Goal: Task Accomplishment & Management: Complete application form

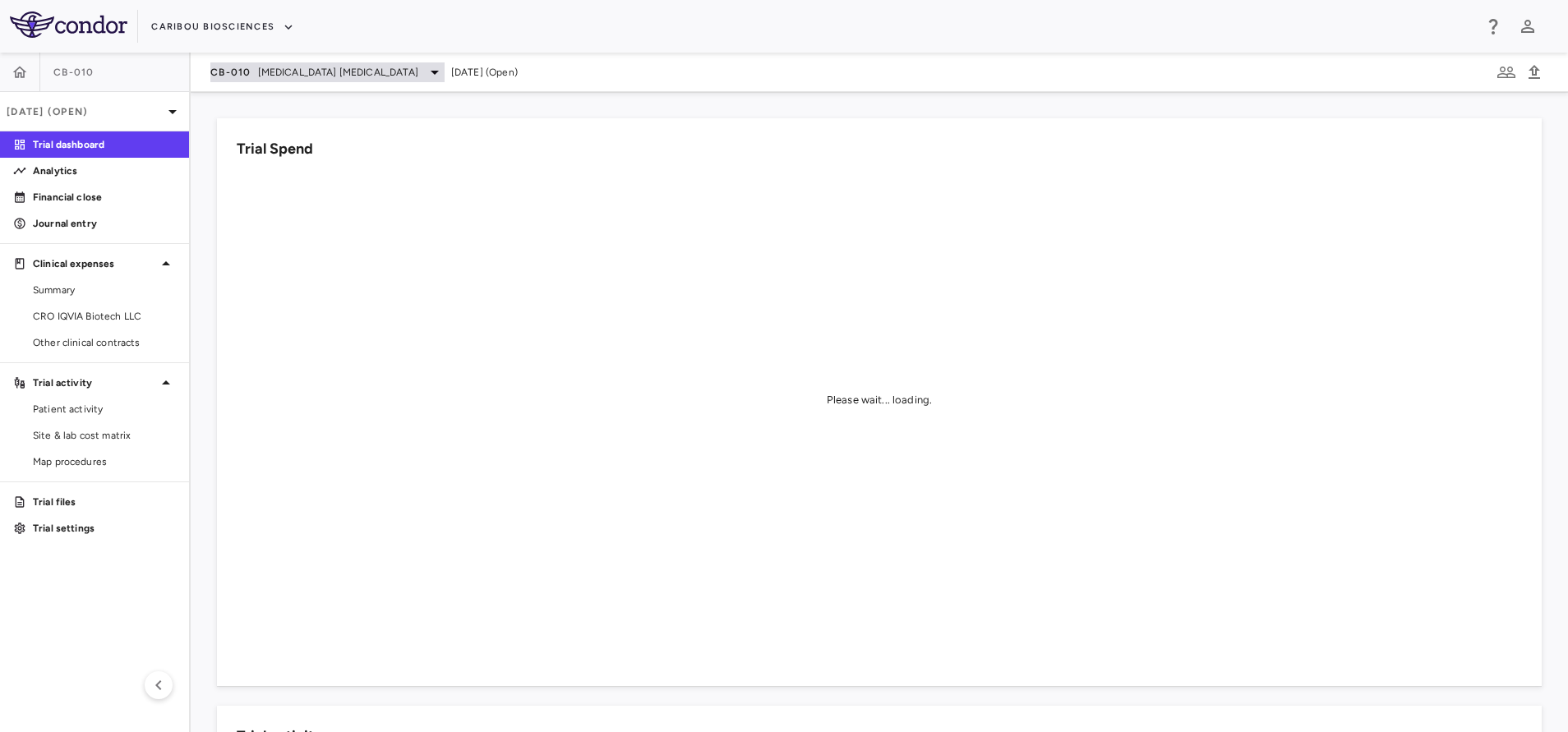
click at [316, 69] on span "[MEDICAL_DATA] [MEDICAL_DATA]" at bounding box center [338, 72] width 160 height 15
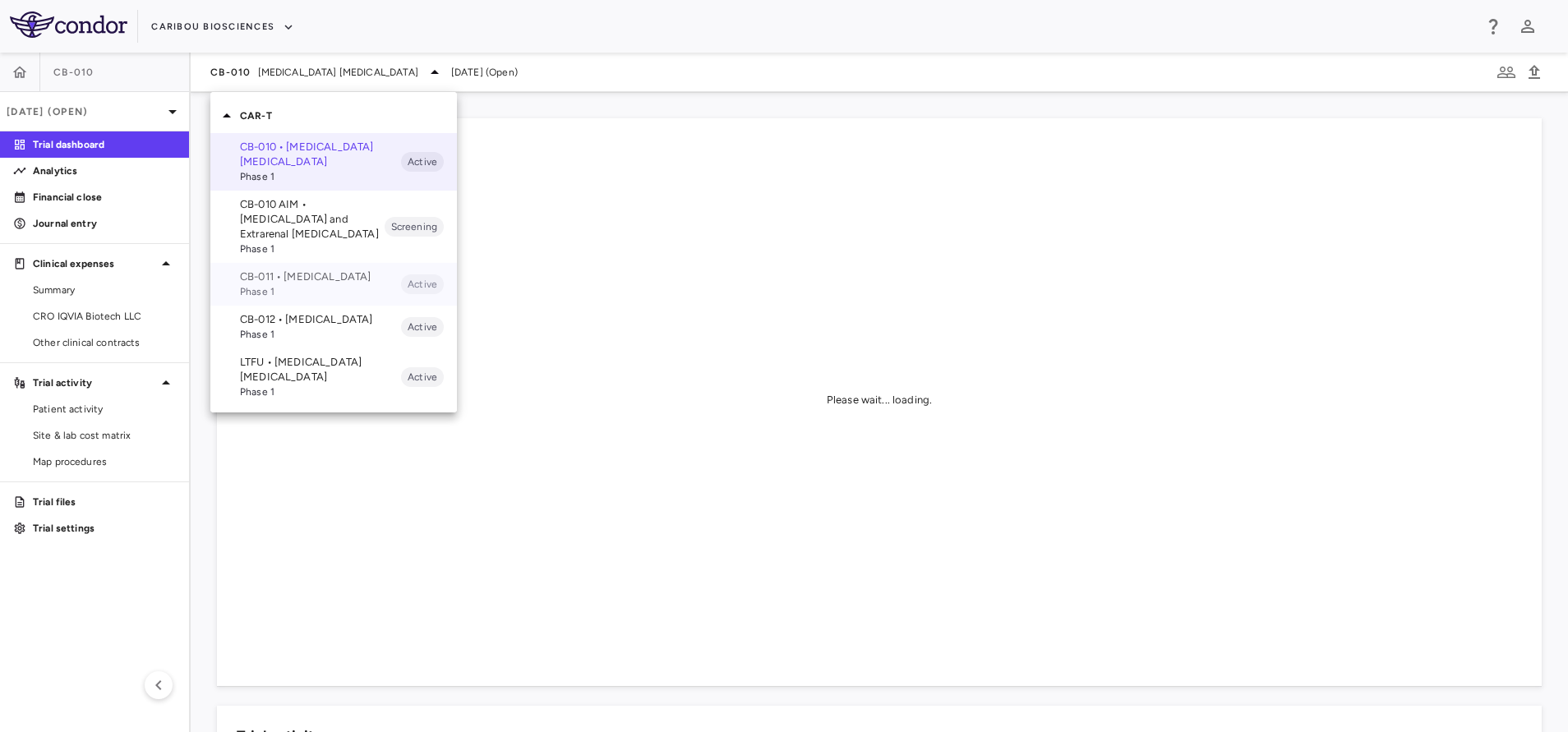
click at [278, 275] on p "CB-011 • [MEDICAL_DATA]" at bounding box center [320, 276] width 161 height 15
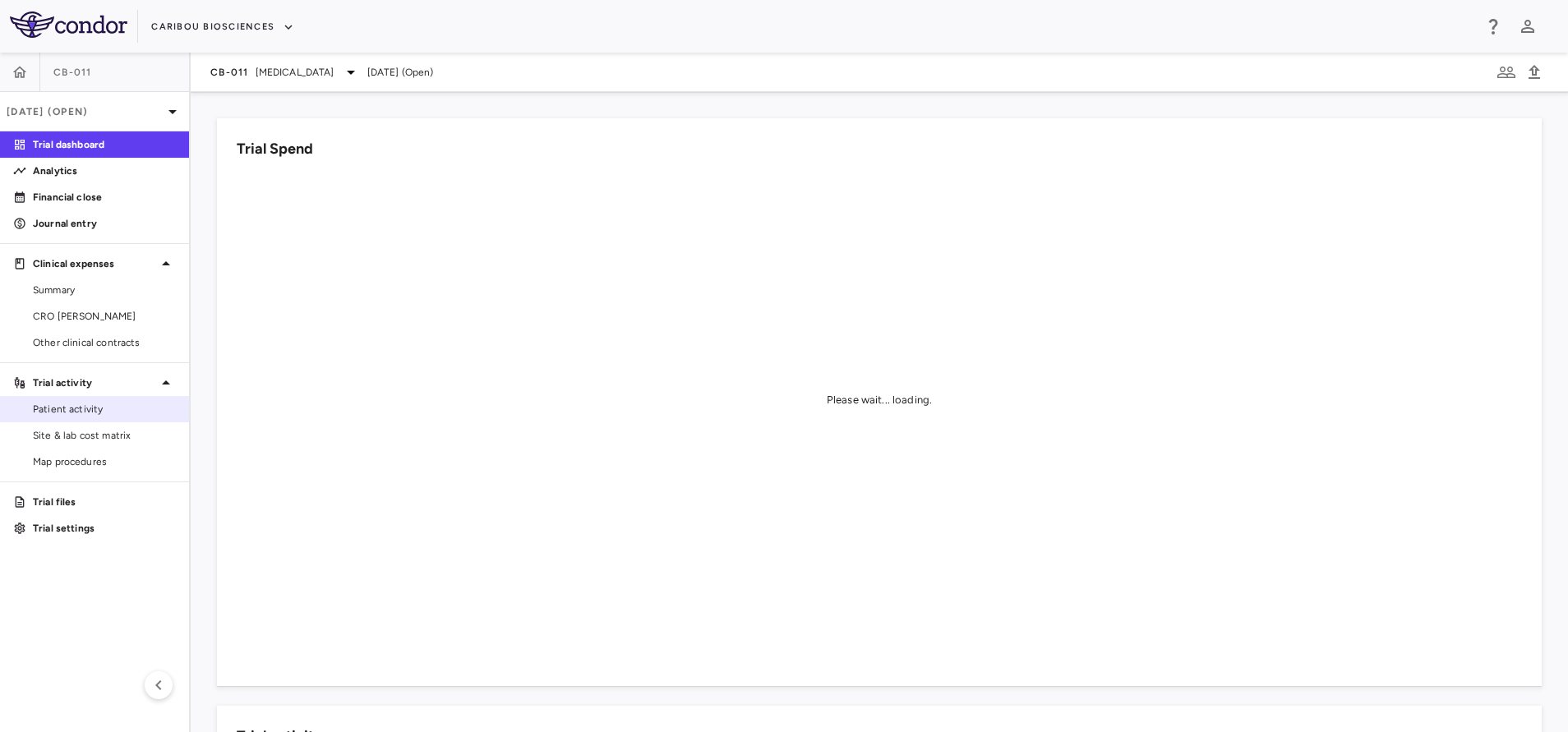
click at [80, 420] on link "Patient activity" at bounding box center [94, 409] width 189 height 25
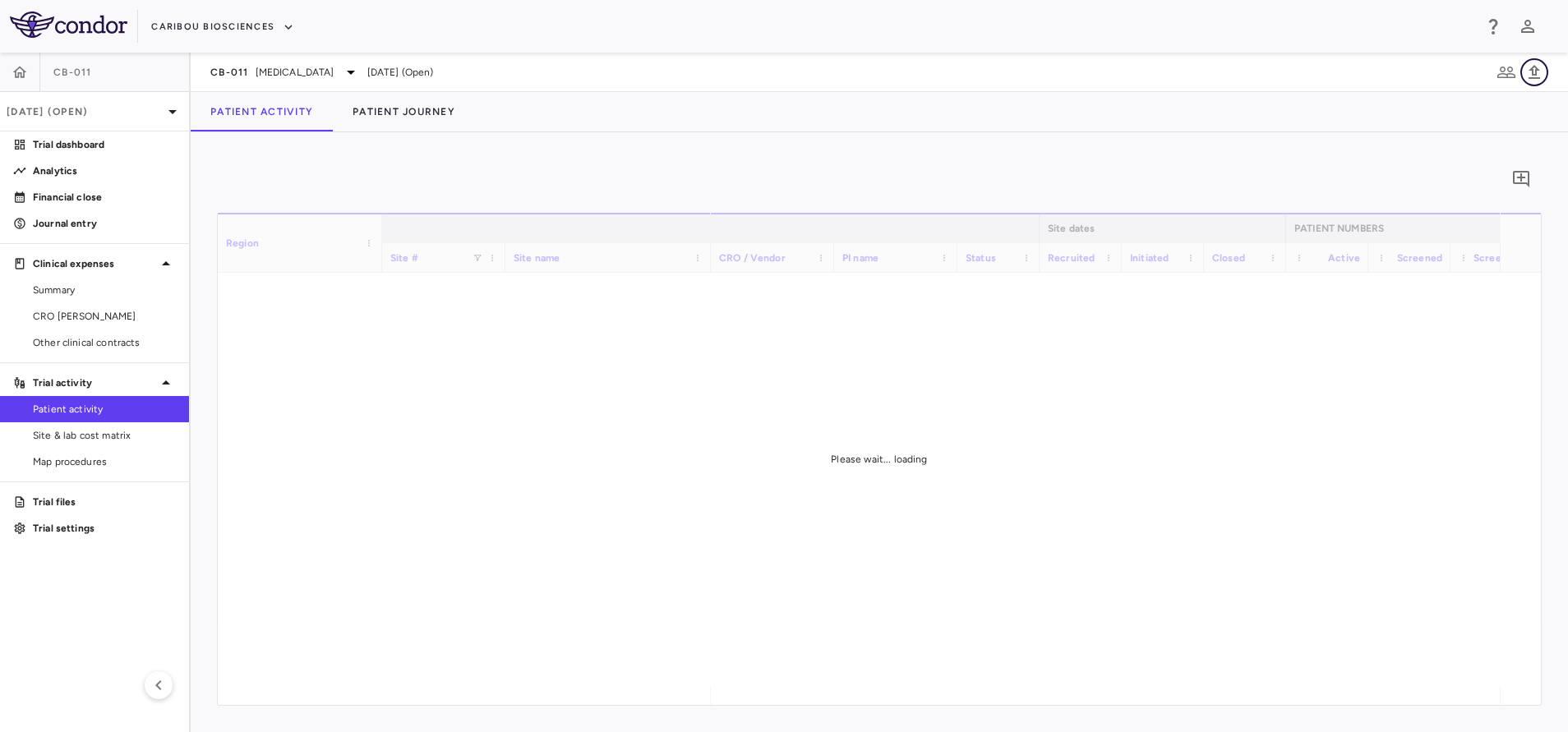
click at [1534, 75] on icon "button" at bounding box center [1534, 72] width 12 height 14
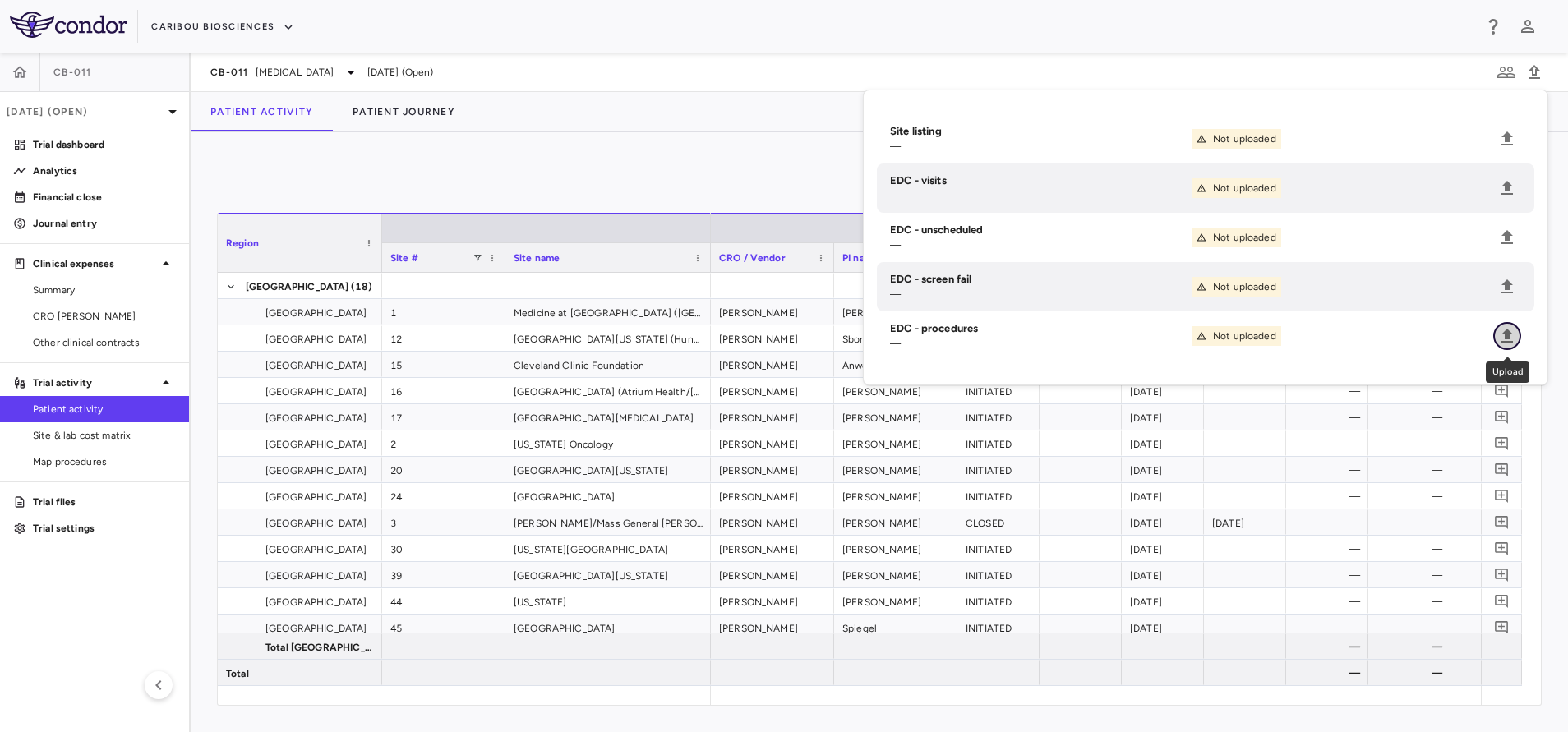
click at [1497, 342] on button "Upload" at bounding box center [1506, 335] width 28 height 28
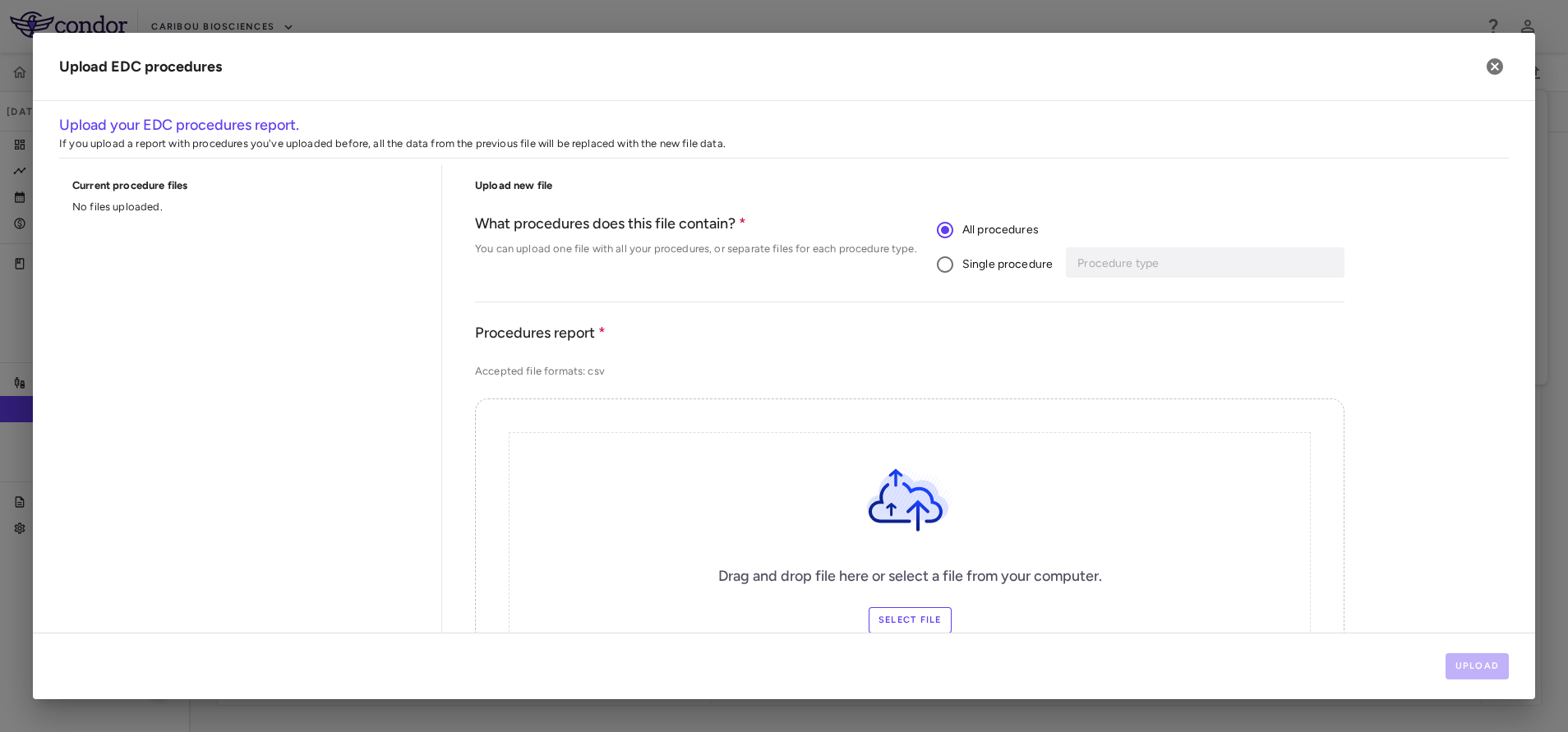
click at [907, 637] on div "Upload" at bounding box center [784, 666] width 1502 height 67
click at [906, 626] on label "Select file" at bounding box center [909, 620] width 83 height 26
click at [0, 0] on input "Select file" at bounding box center [0, 0] width 0 height 0
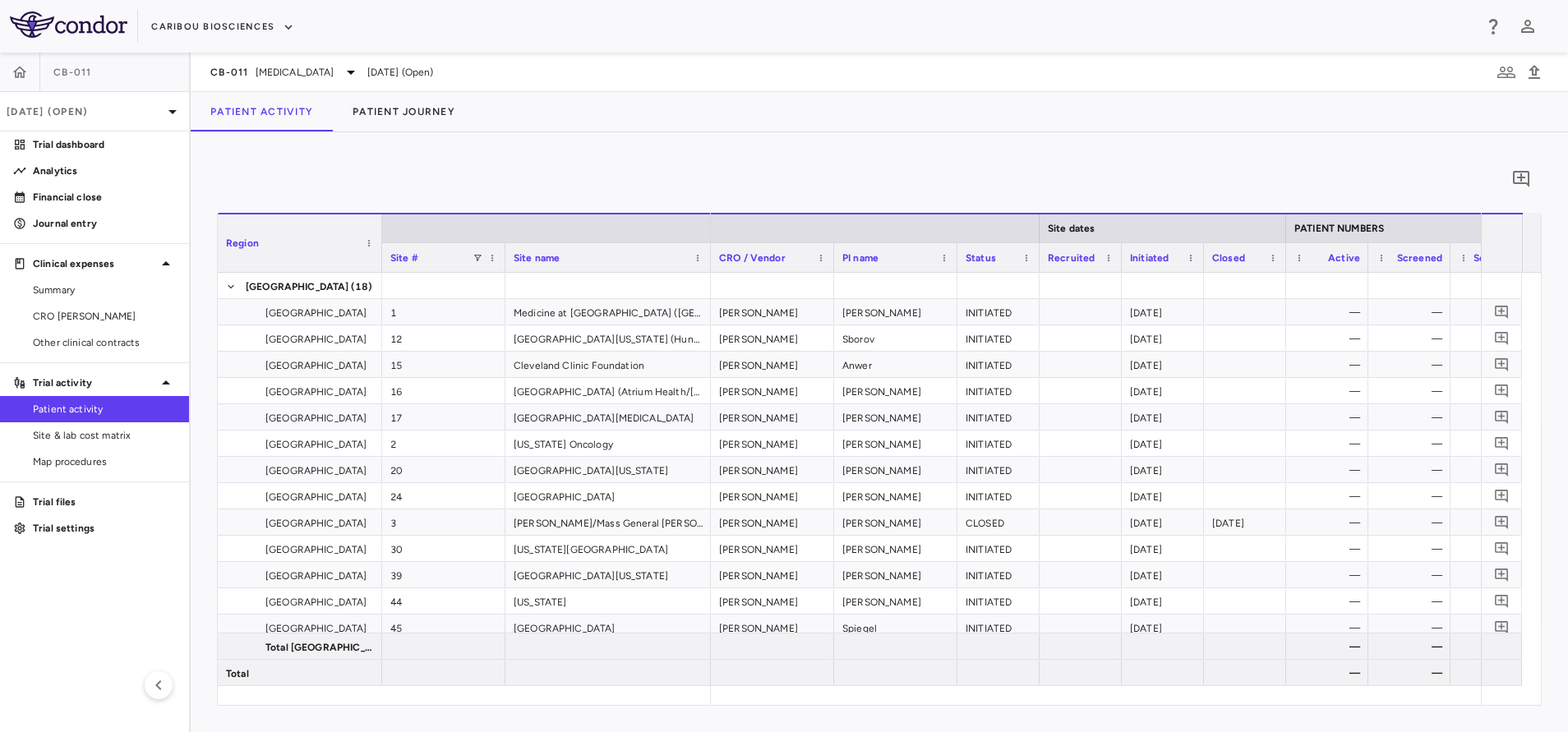
click at [1390, 161] on div "0" at bounding box center [879, 179] width 1325 height 41
click at [1532, 69] on icon "button" at bounding box center [1534, 72] width 12 height 14
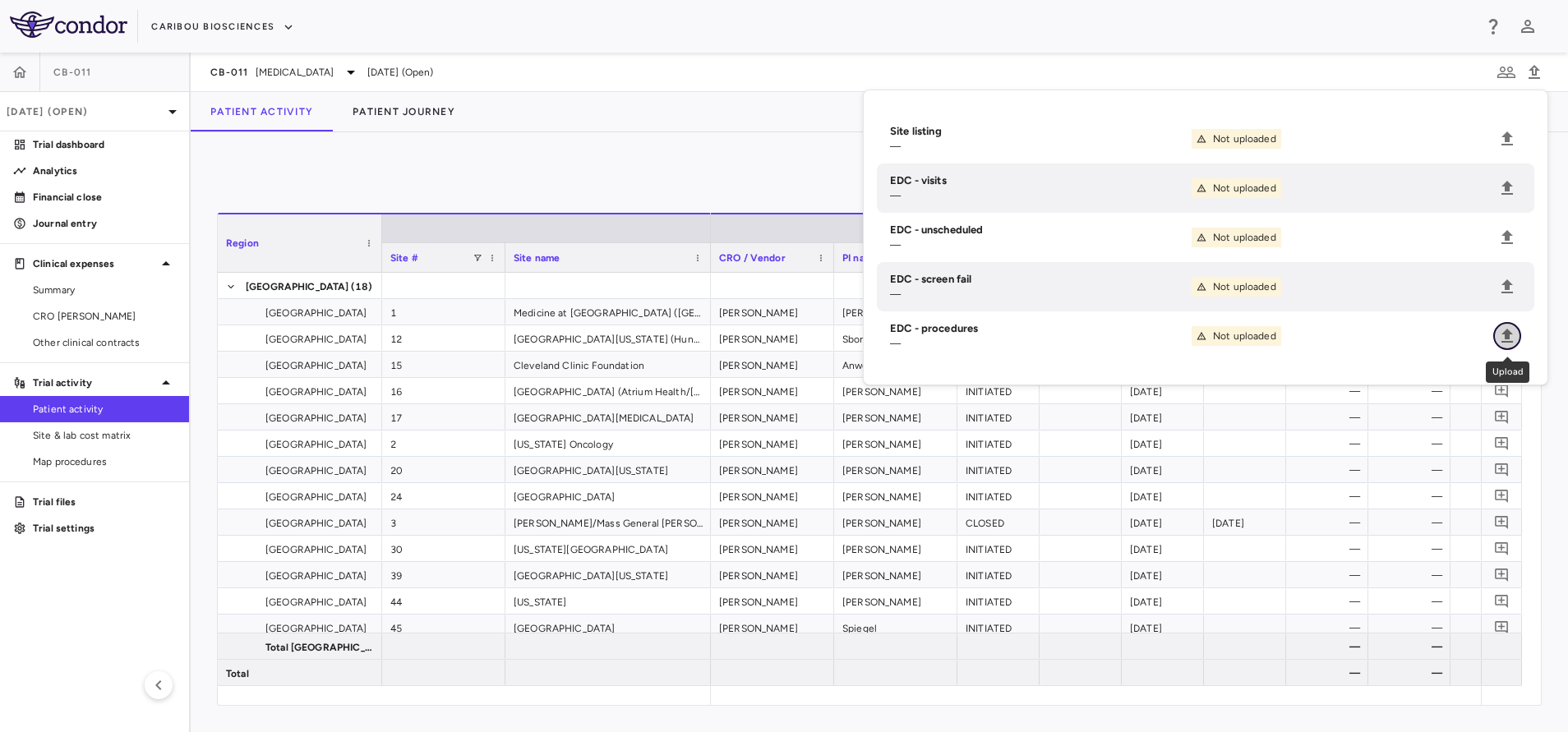
click at [1507, 340] on icon "Upload" at bounding box center [1506, 336] width 20 height 20
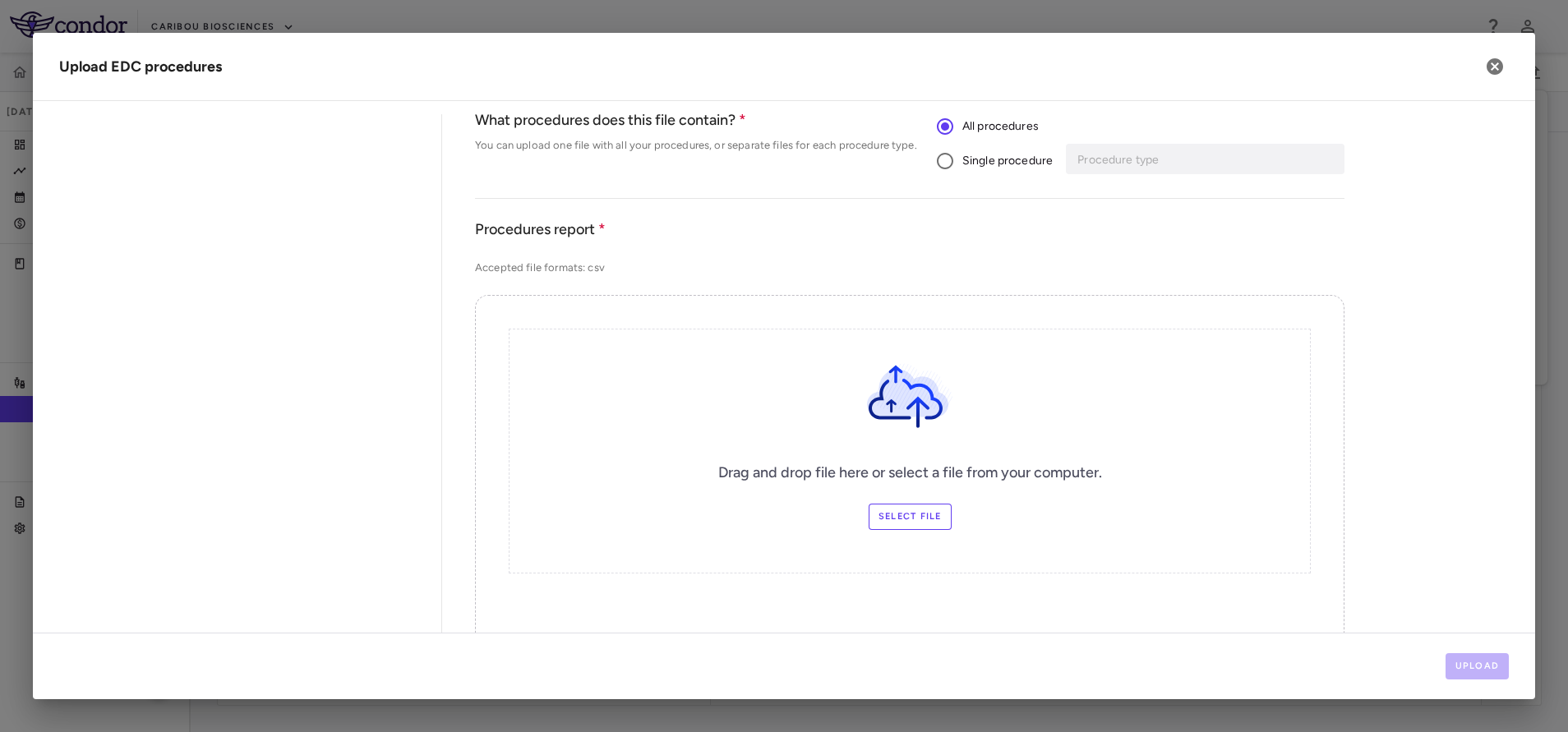
scroll to position [123, 0]
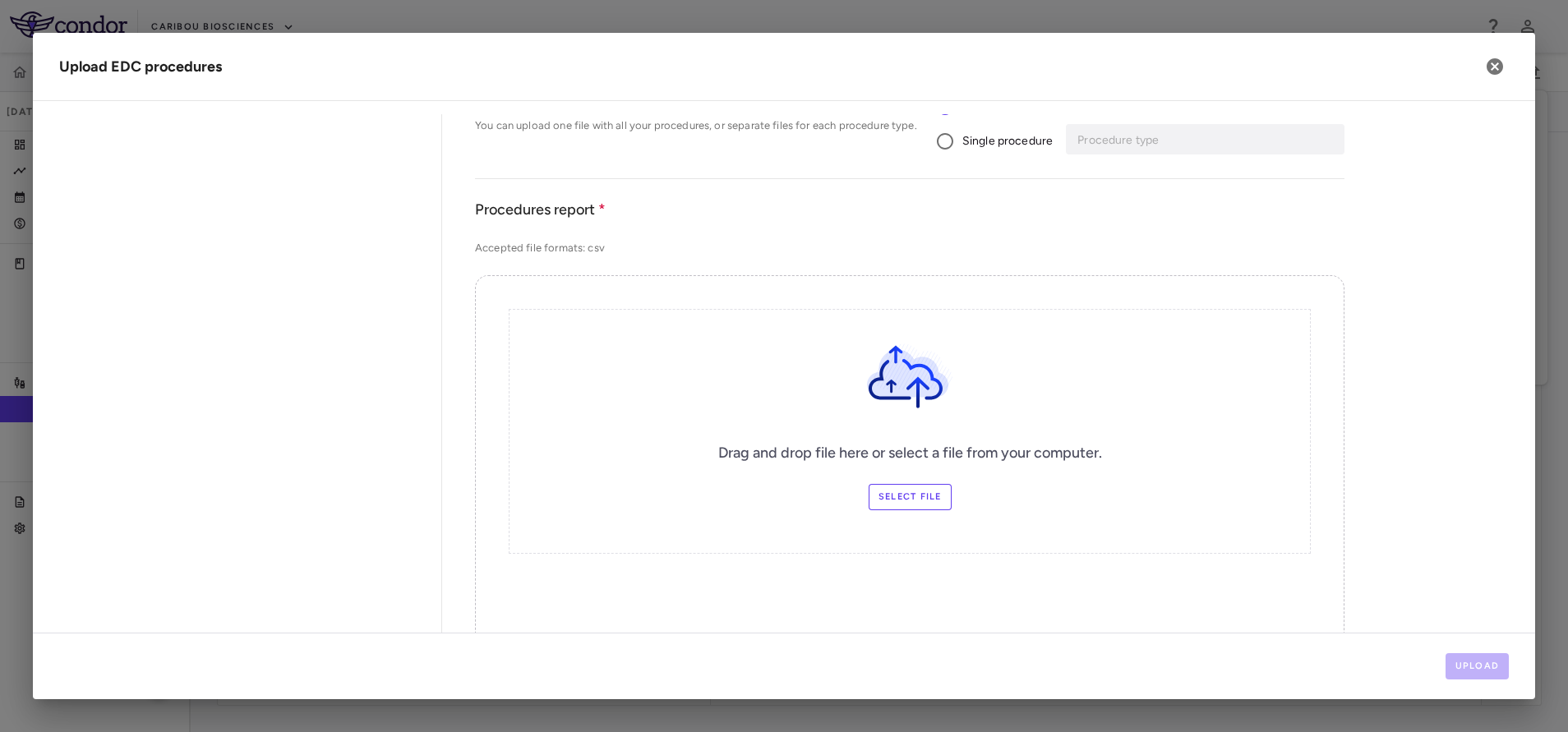
click at [905, 478] on div "Drag and drop file here or select a file from your computer. Select file" at bounding box center [910, 432] width 802 height 245
click at [902, 506] on label "Select file" at bounding box center [909, 497] width 83 height 26
click at [0, 0] on input "Select file" at bounding box center [0, 0] width 0 height 0
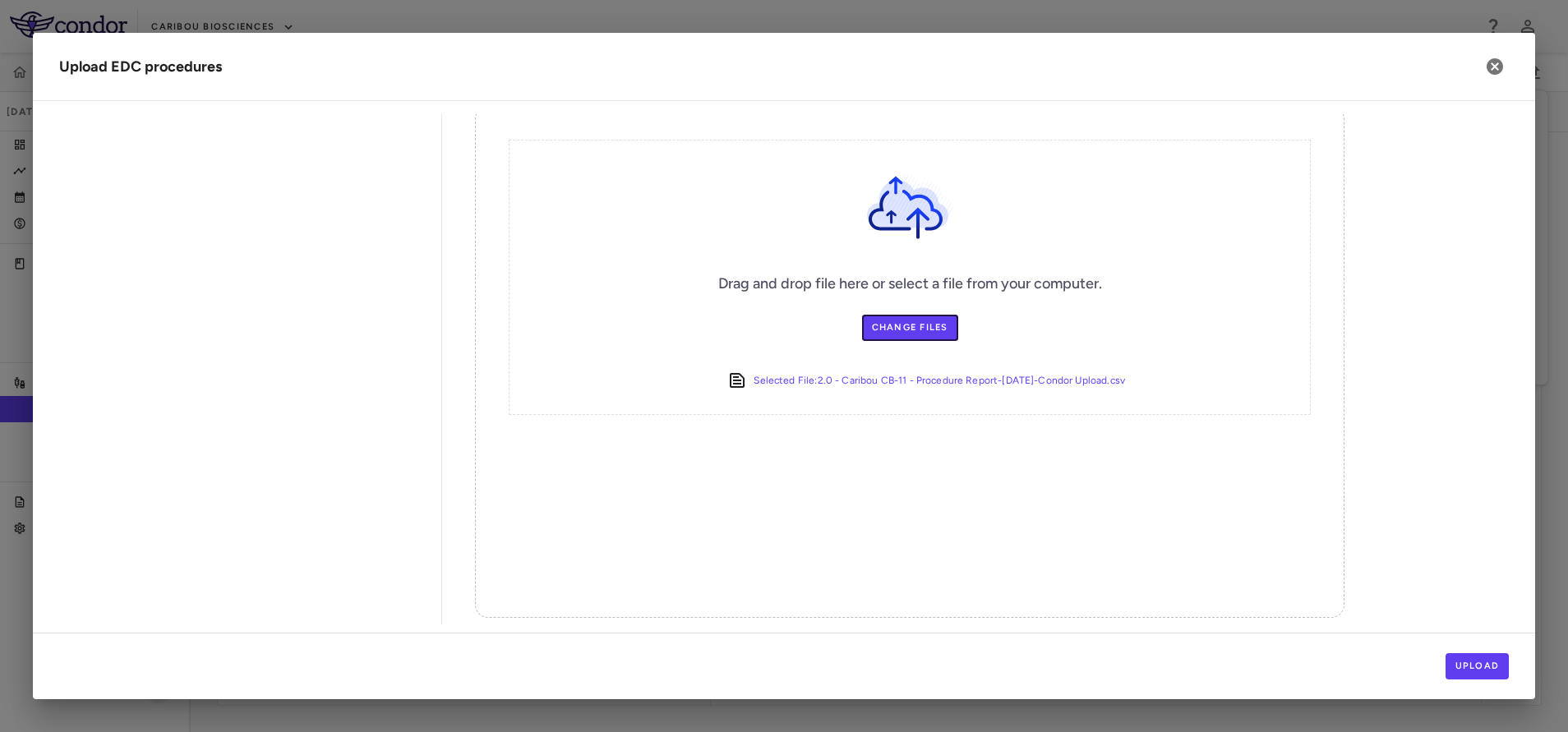
scroll to position [304, 0]
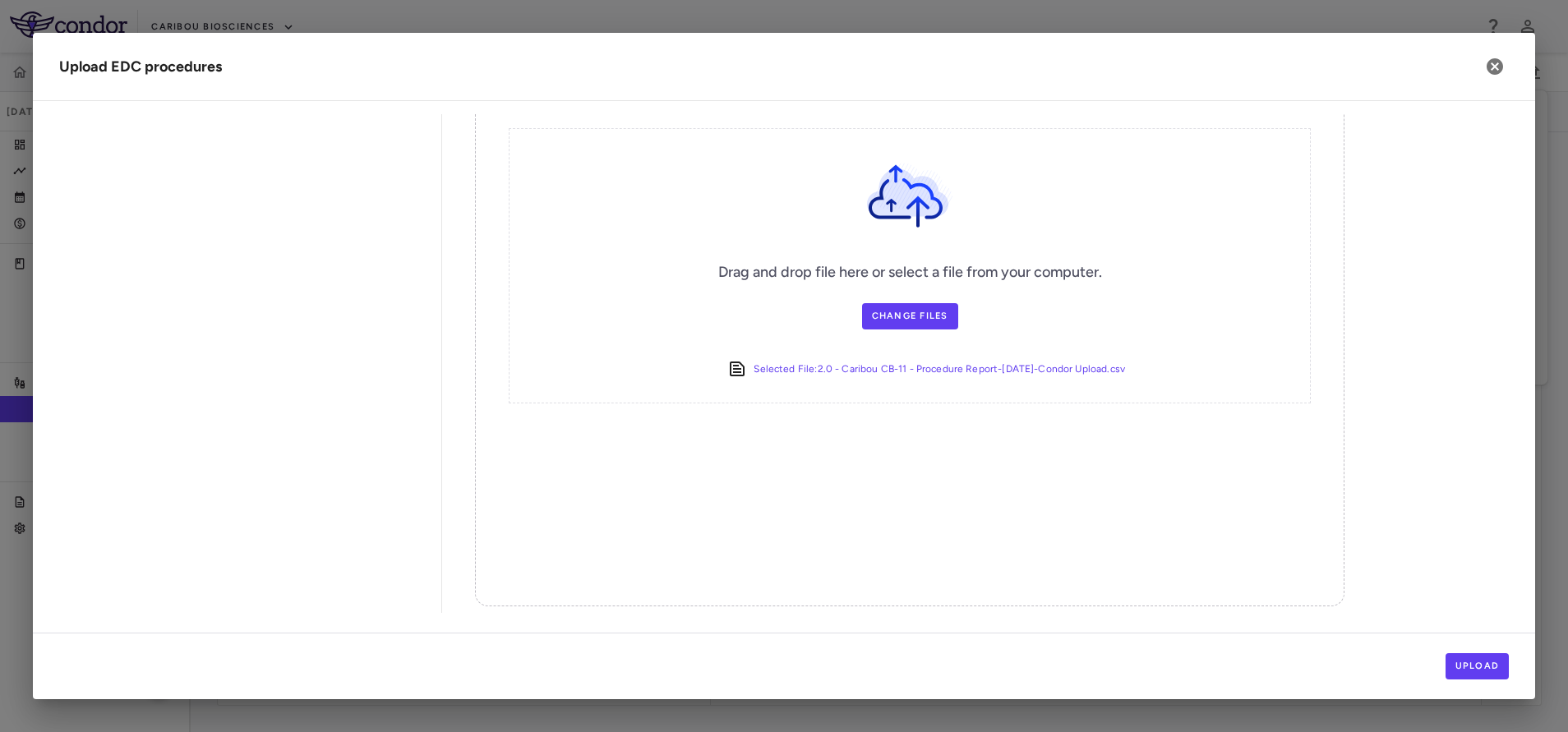
click at [1469, 652] on div "Upload" at bounding box center [784, 666] width 1502 height 67
click at [1474, 673] on button "Upload" at bounding box center [1477, 666] width 64 height 26
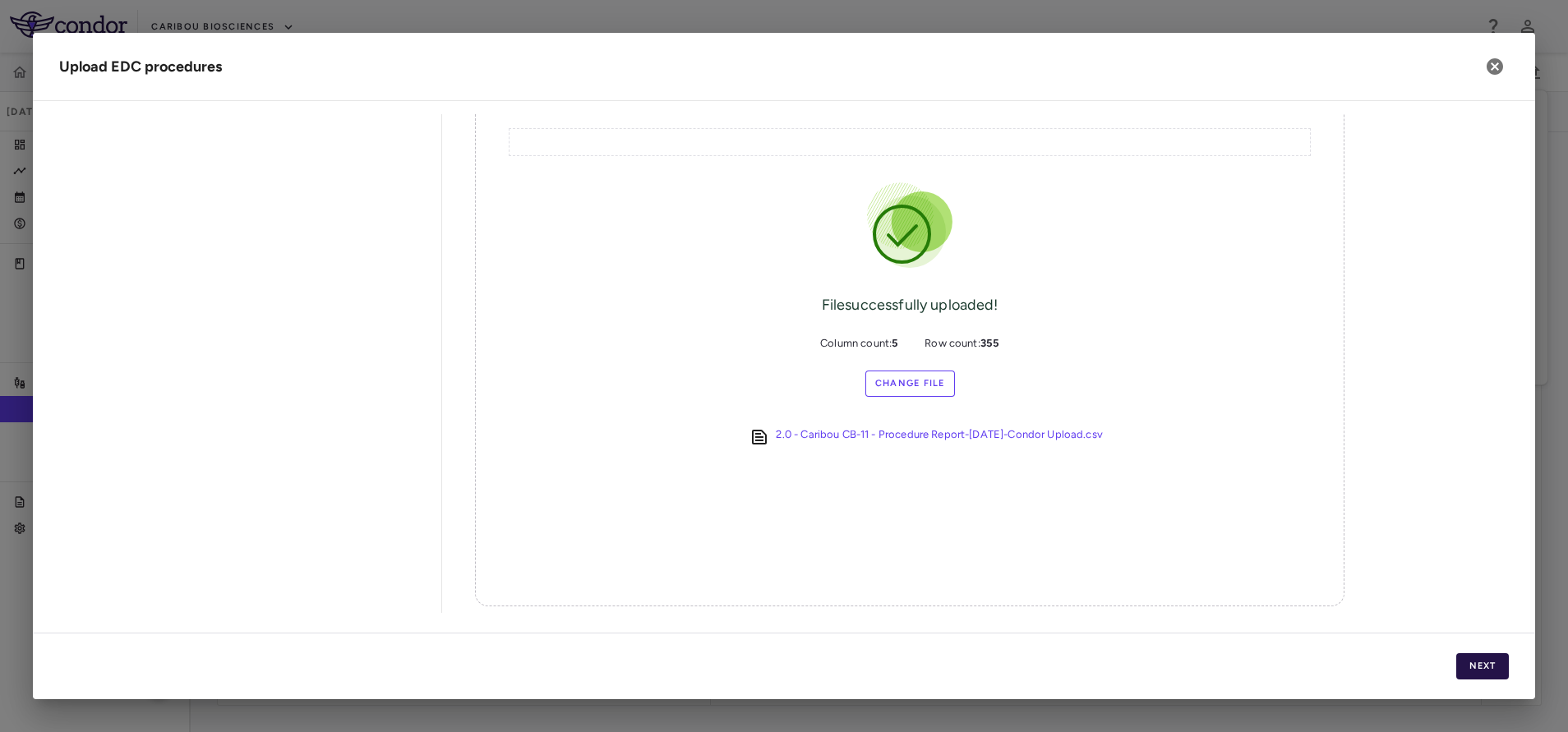
click at [1474, 670] on button "Next" at bounding box center [1482, 666] width 53 height 26
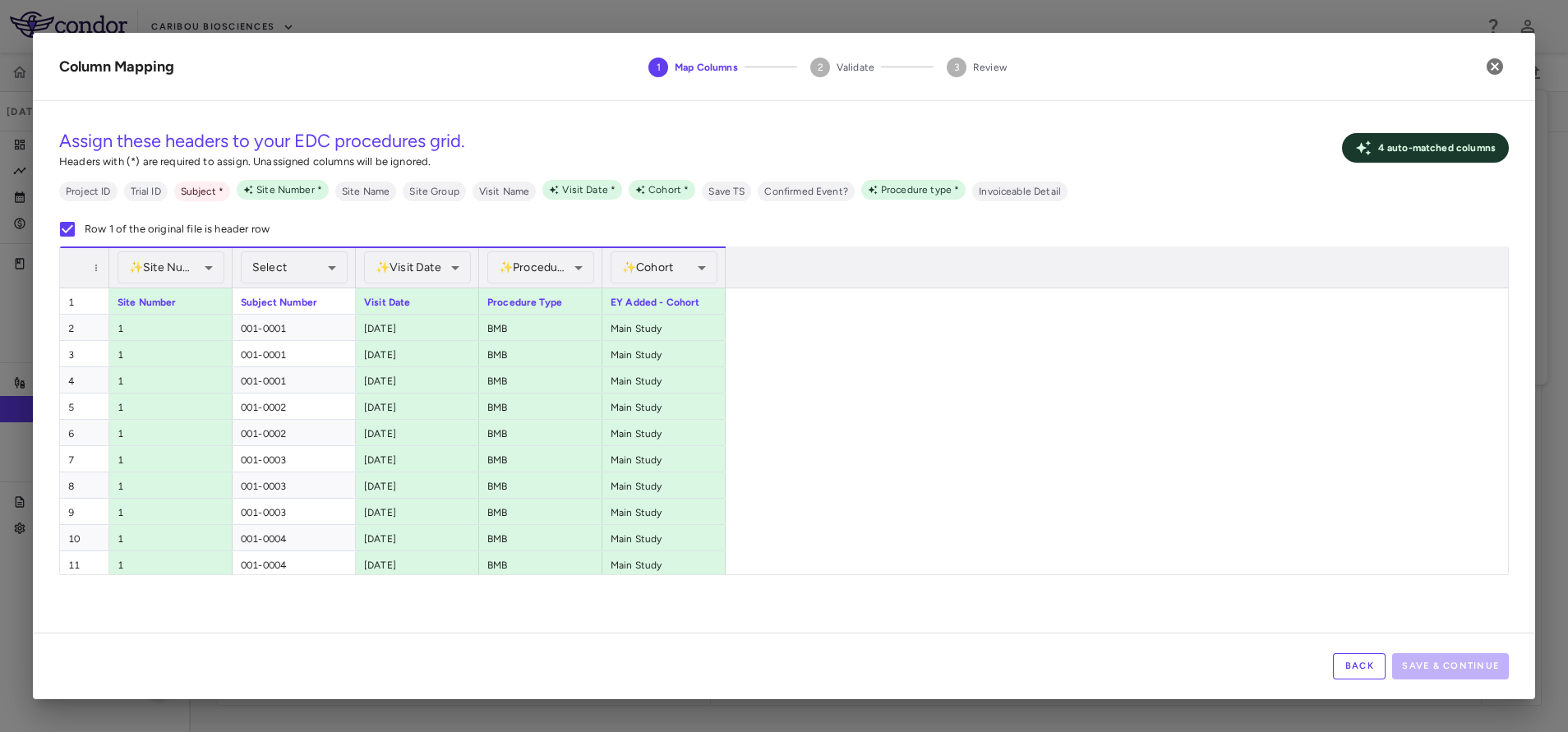
click at [294, 287] on div "Select ​" at bounding box center [294, 267] width 107 height 39
click at [308, 270] on div "Select" at bounding box center [294, 267] width 107 height 32
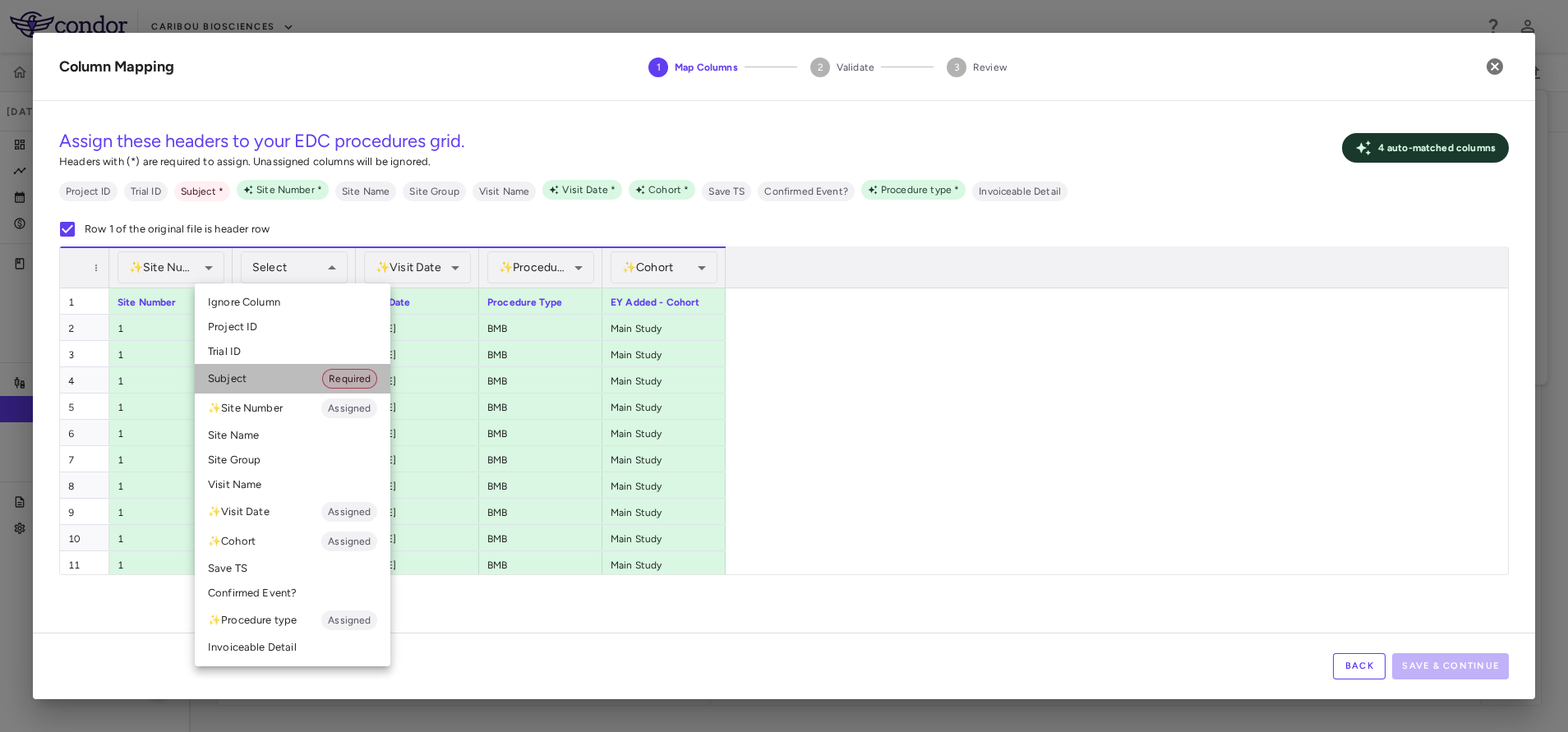
click at [289, 379] on li "Subject Required" at bounding box center [291, 378] width 195 height 29
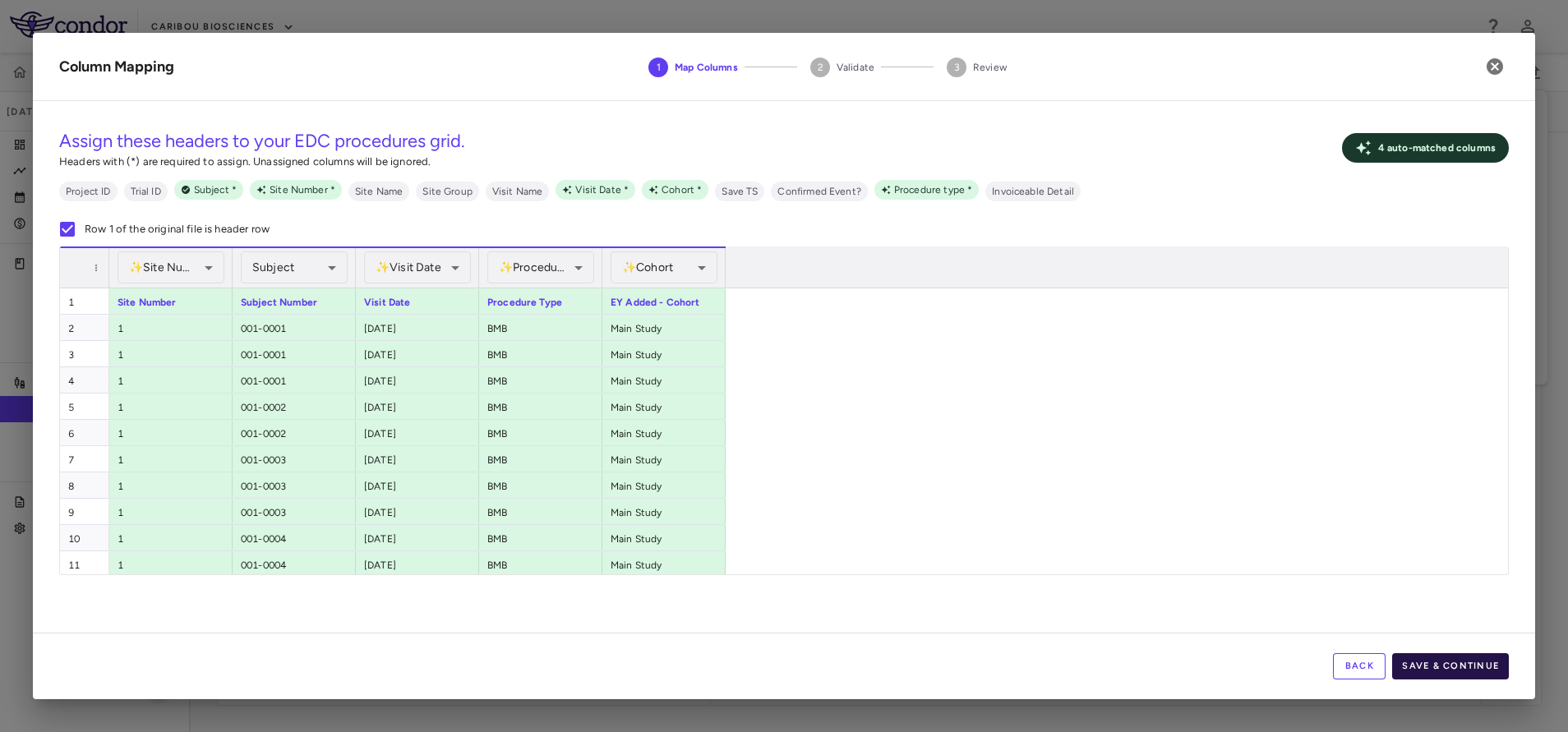
click at [1490, 671] on button "Save & Continue" at bounding box center [1449, 666] width 117 height 26
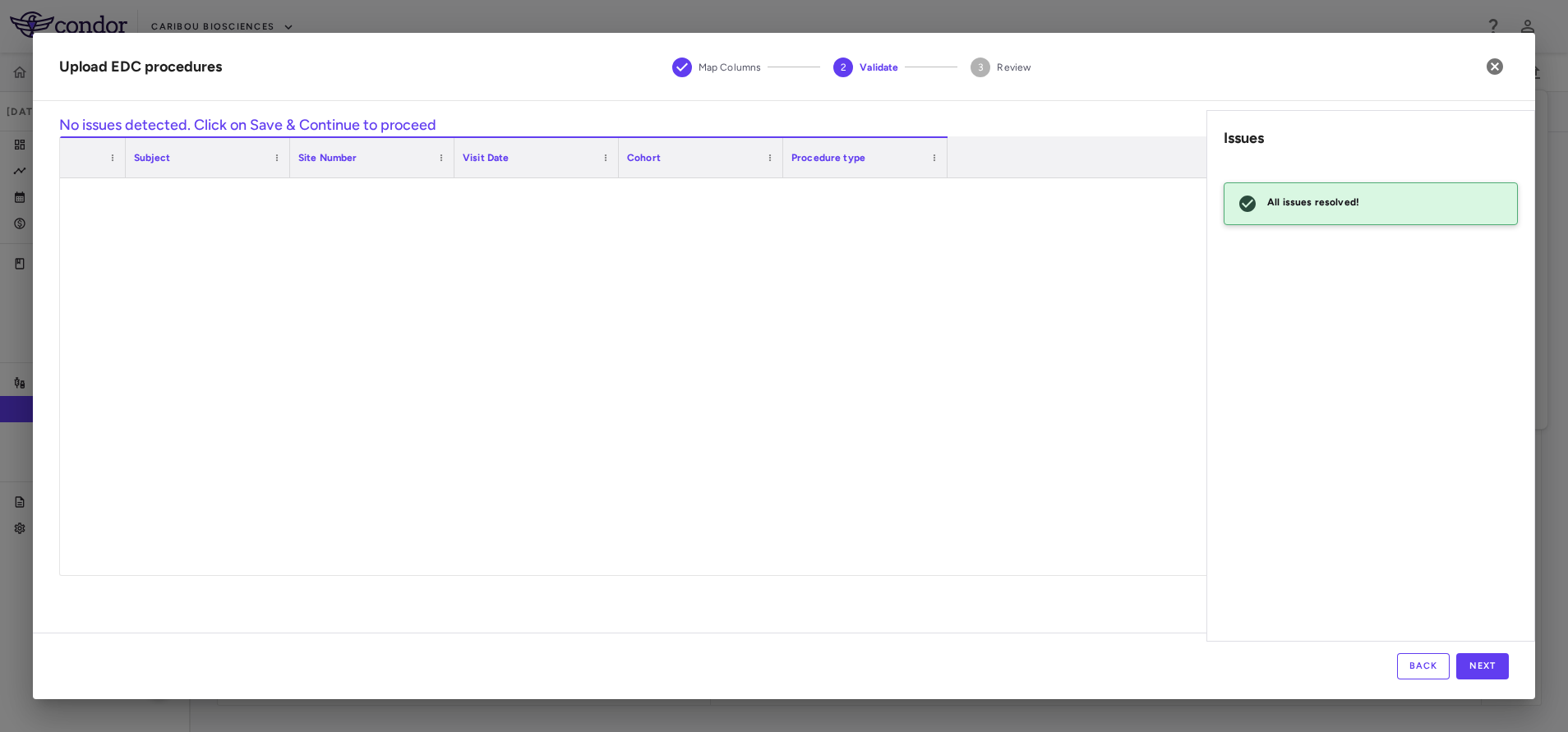
scroll to position [8913, 0]
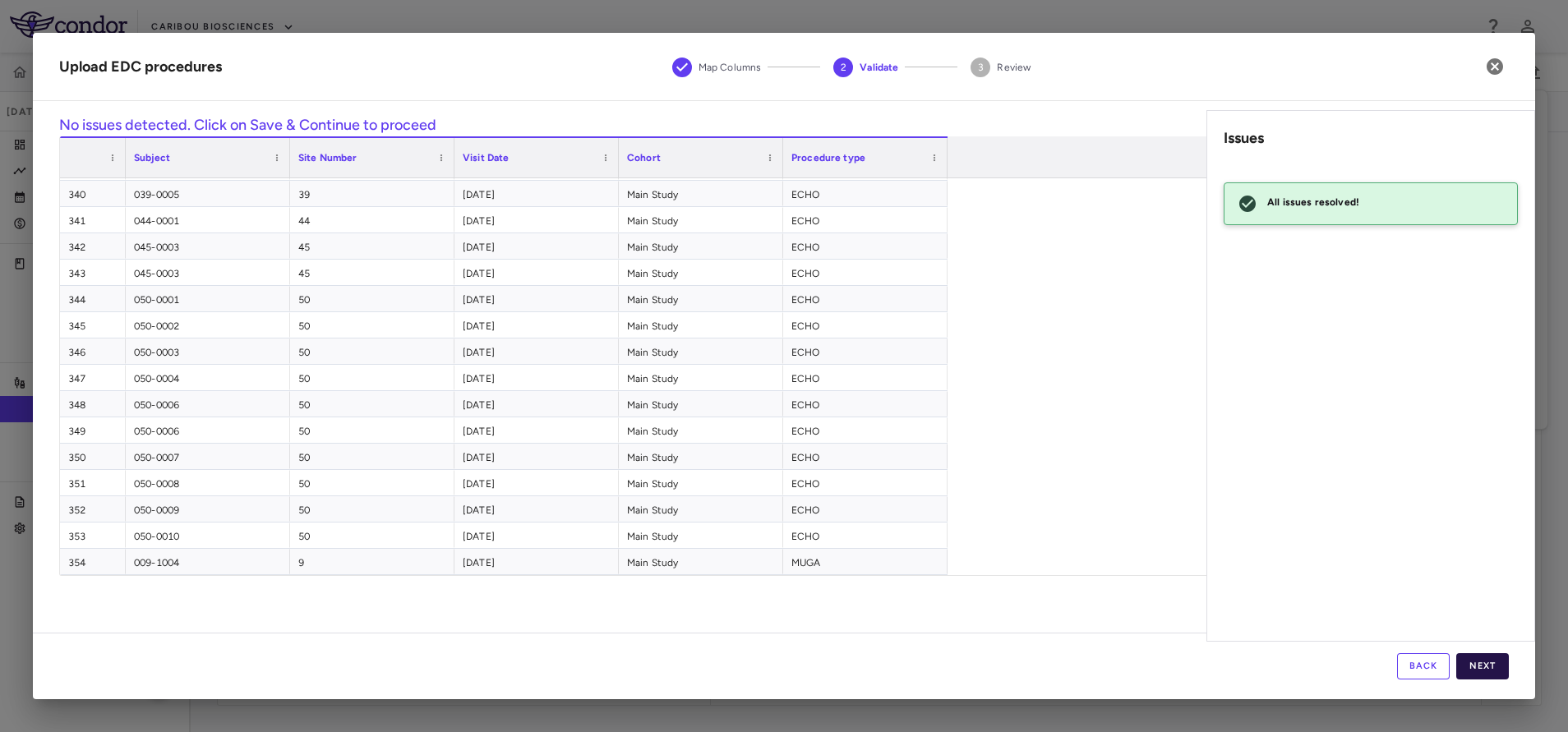
click at [1490, 675] on button "Next" at bounding box center [1482, 666] width 53 height 26
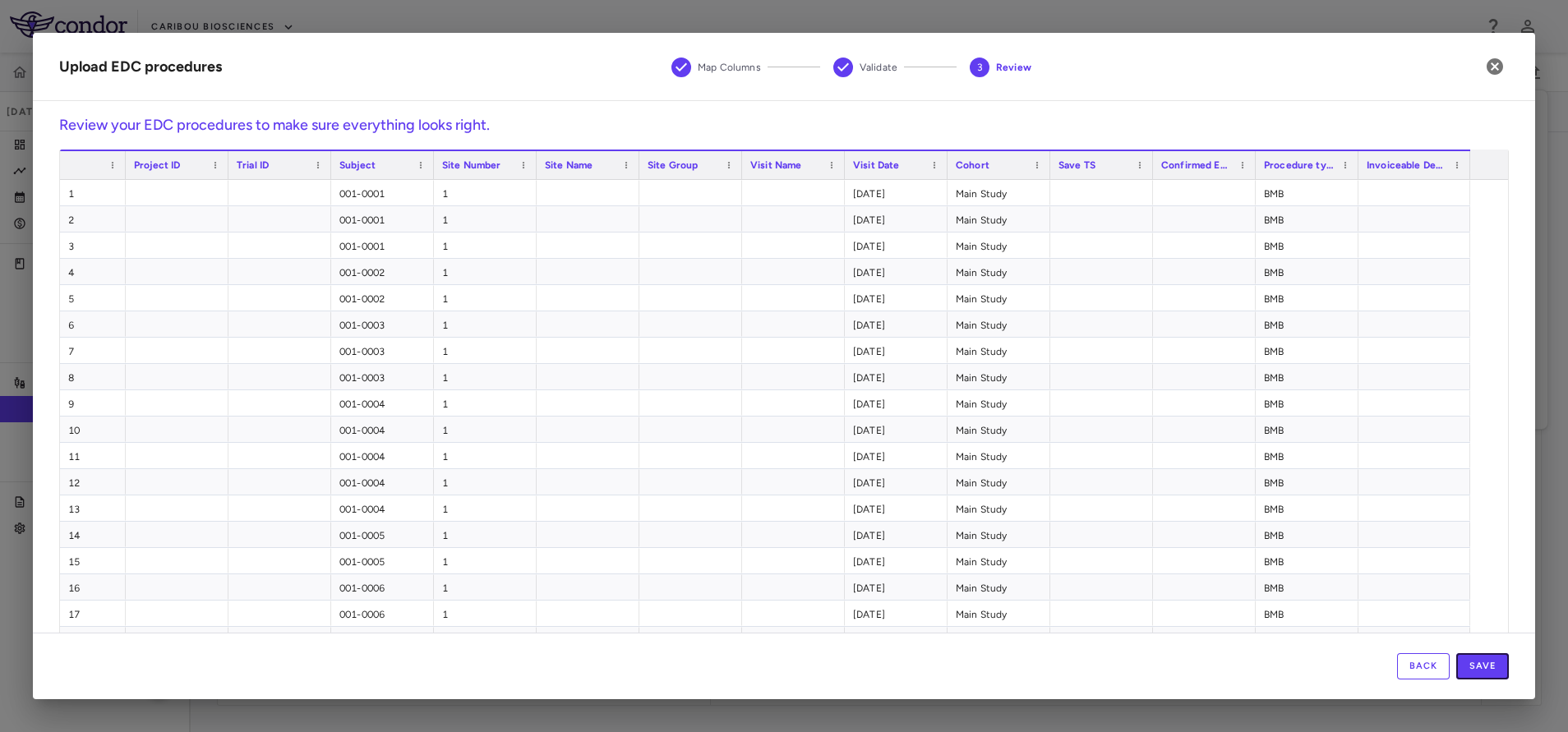
drag, startPoint x: 1476, startPoint y: 670, endPoint x: 1465, endPoint y: 670, distance: 11.0
click at [1478, 670] on button "Save" at bounding box center [1482, 666] width 53 height 26
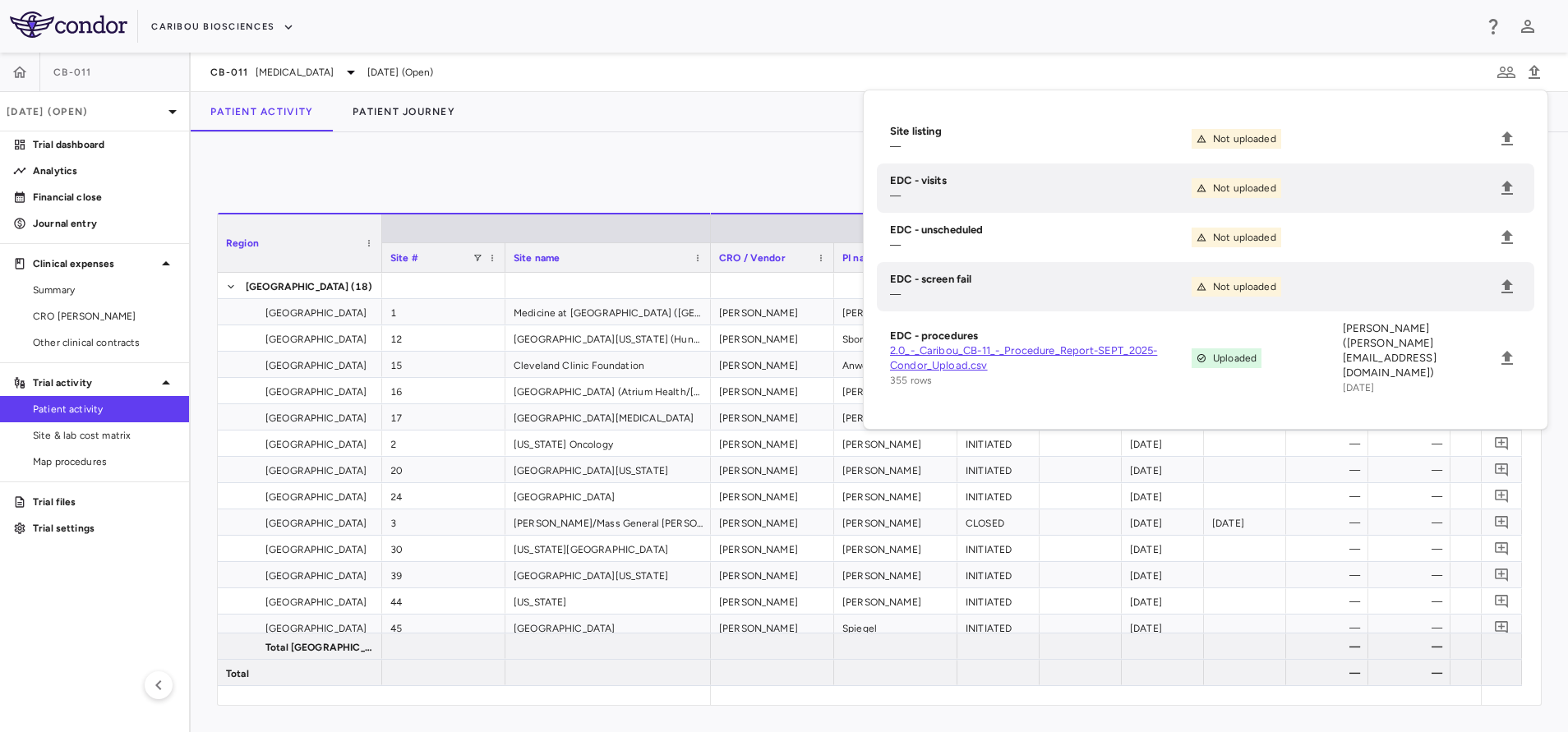
click at [623, 164] on div "0" at bounding box center [879, 179] width 1325 height 41
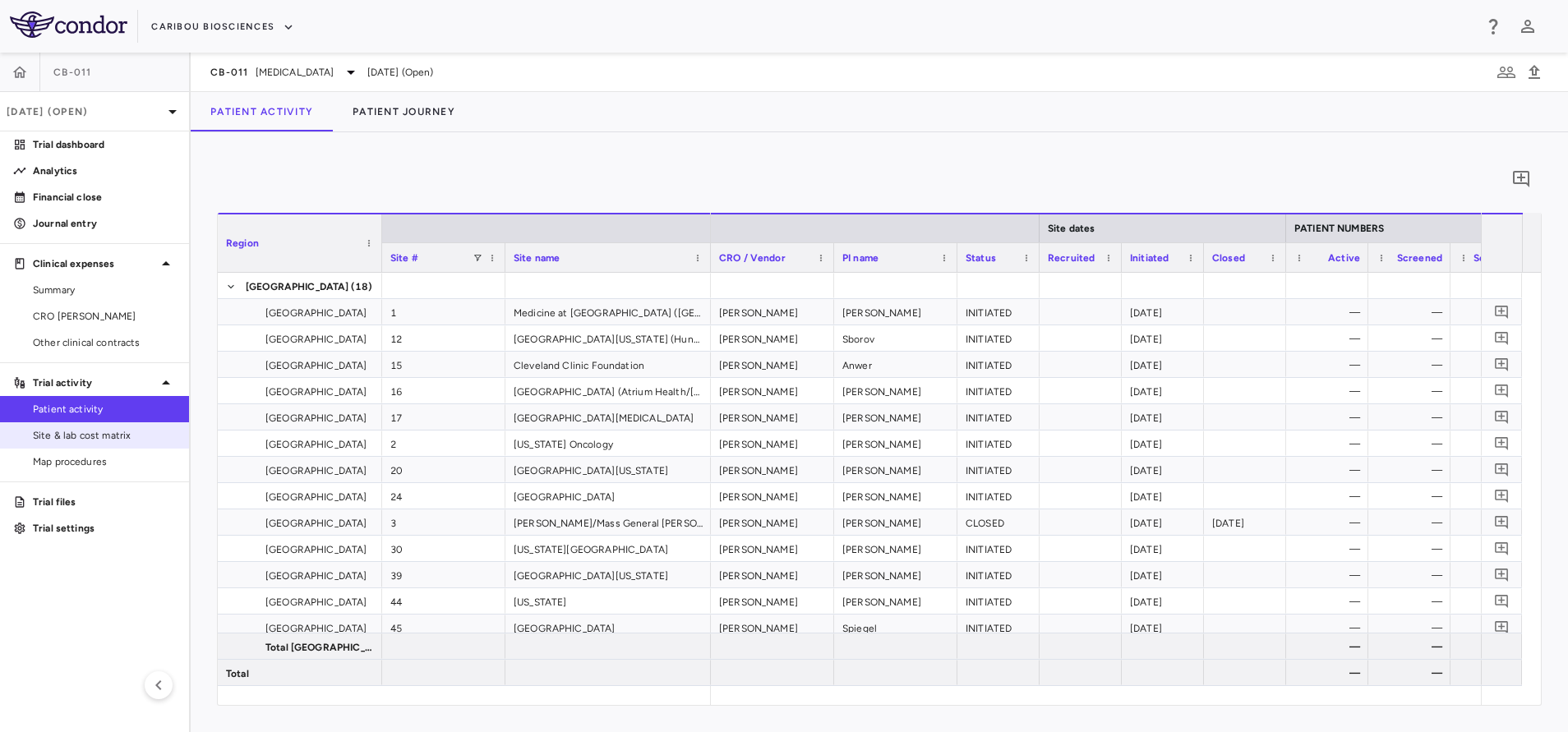
drag, startPoint x: 86, startPoint y: 431, endPoint x: 165, endPoint y: 436, distance: 79.2
click at [86, 431] on span "Site & lab cost matrix" at bounding box center [104, 435] width 143 height 15
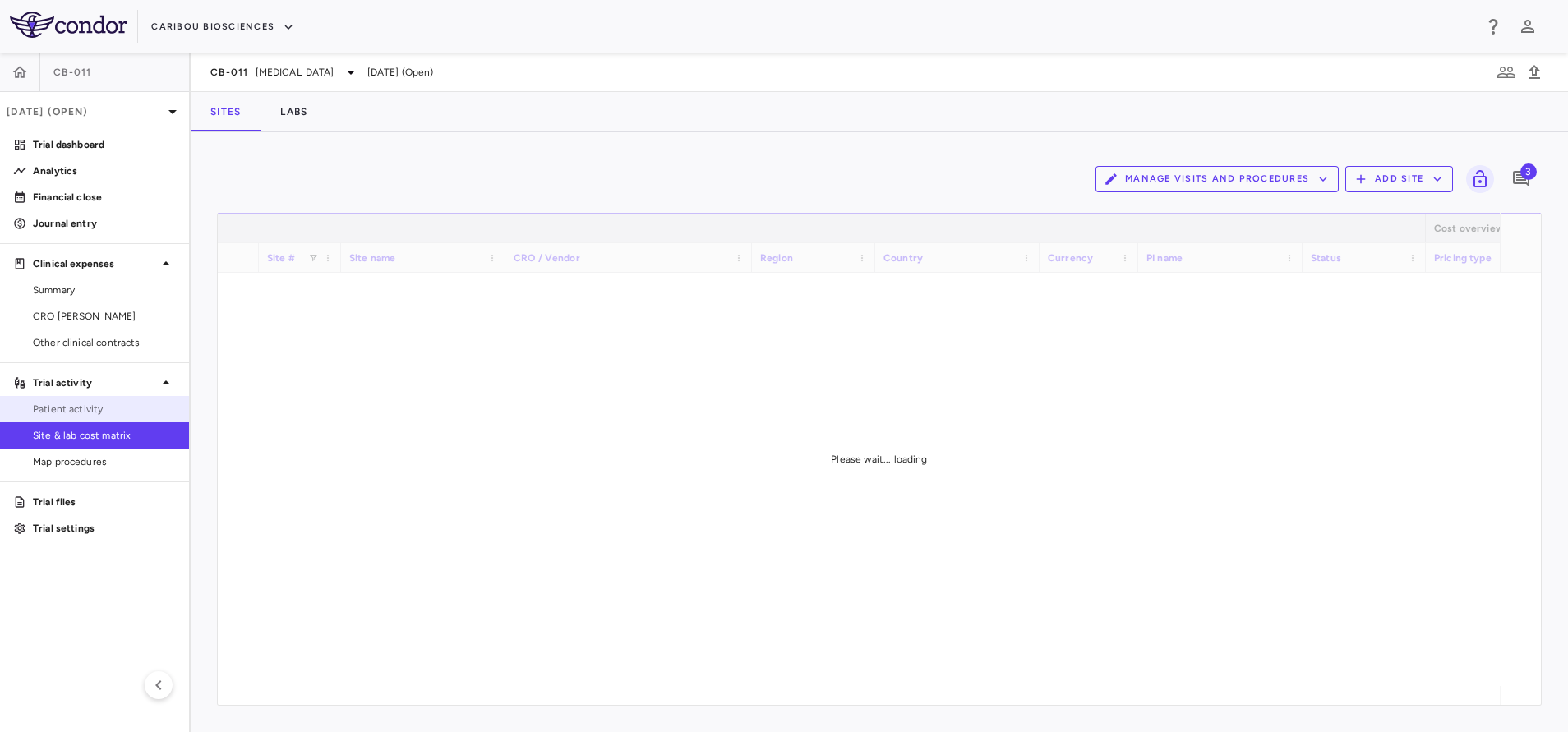
click at [115, 415] on span "Patient activity" at bounding box center [104, 409] width 143 height 15
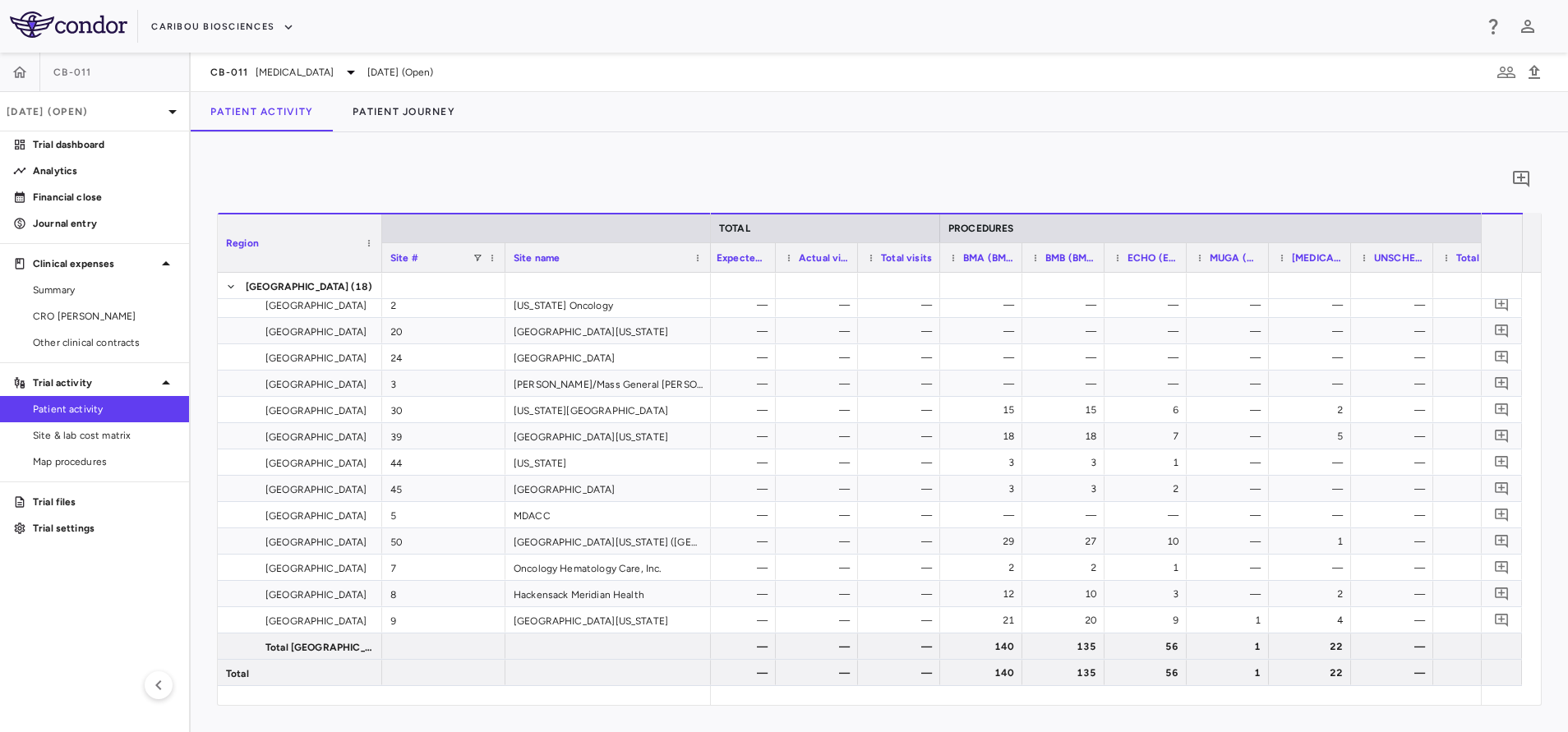
scroll to position [0, 4242]
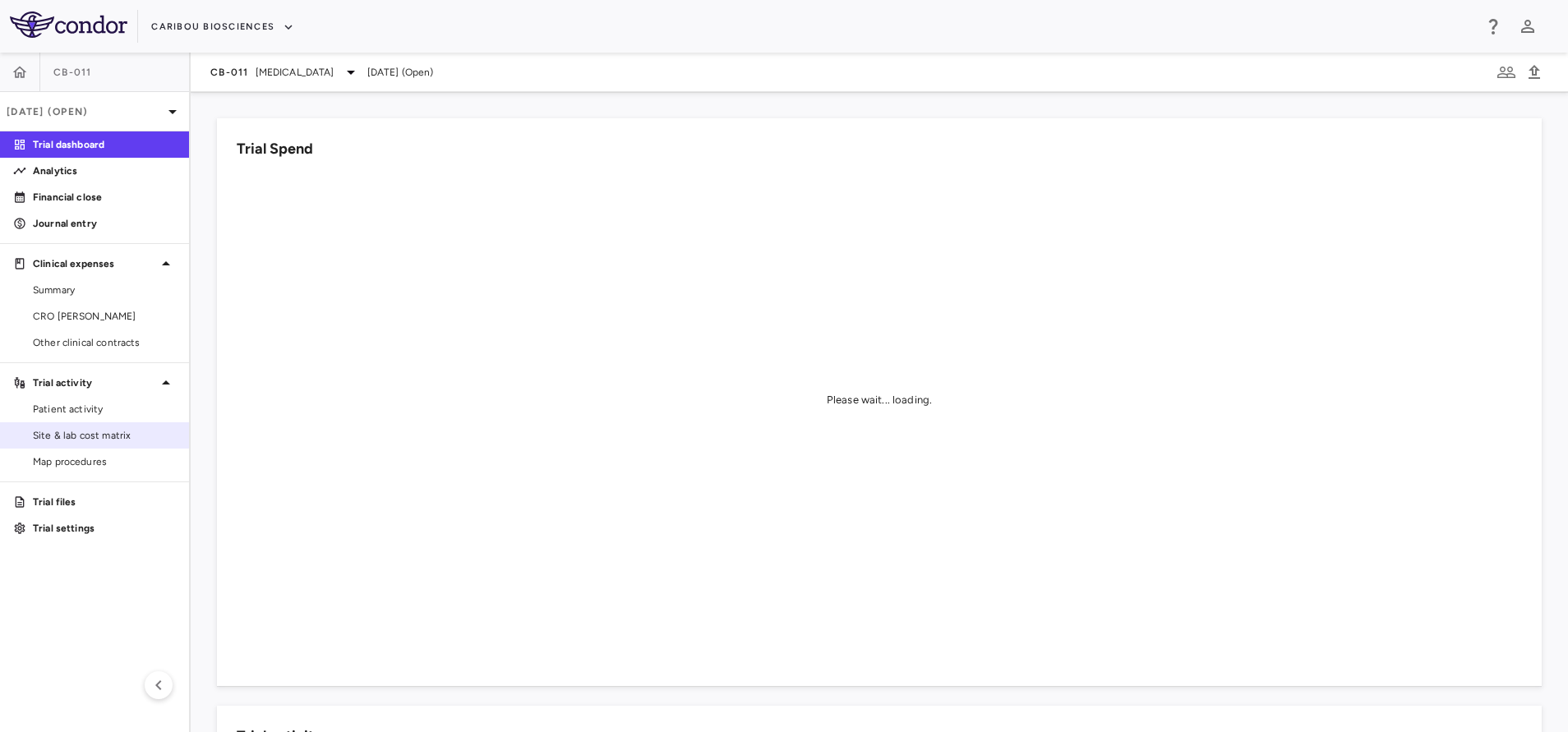
drag, startPoint x: 100, startPoint y: 429, endPoint x: 126, endPoint y: 427, distance: 26.1
click at [100, 429] on span "Site & lab cost matrix" at bounding box center [104, 435] width 143 height 15
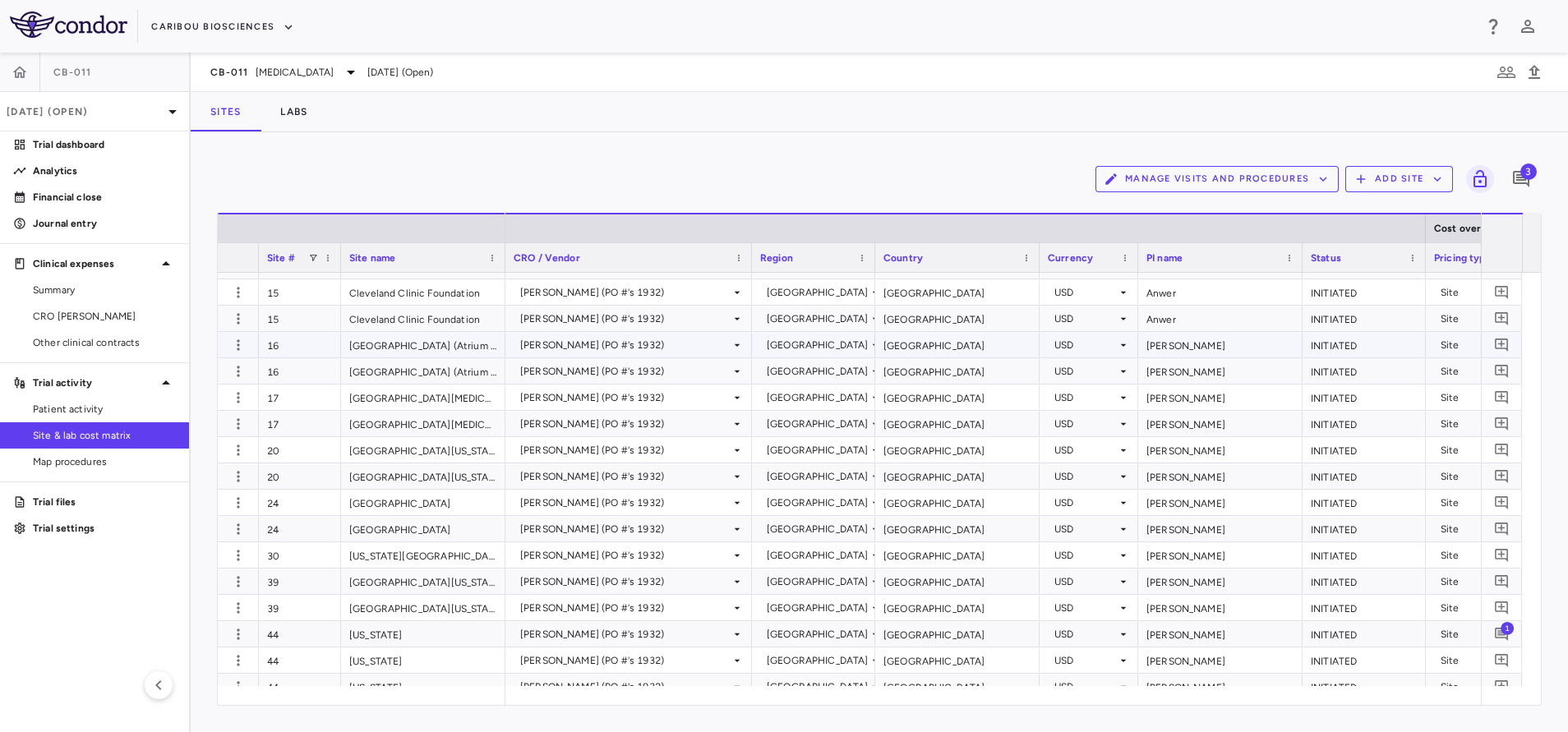
scroll to position [586, 0]
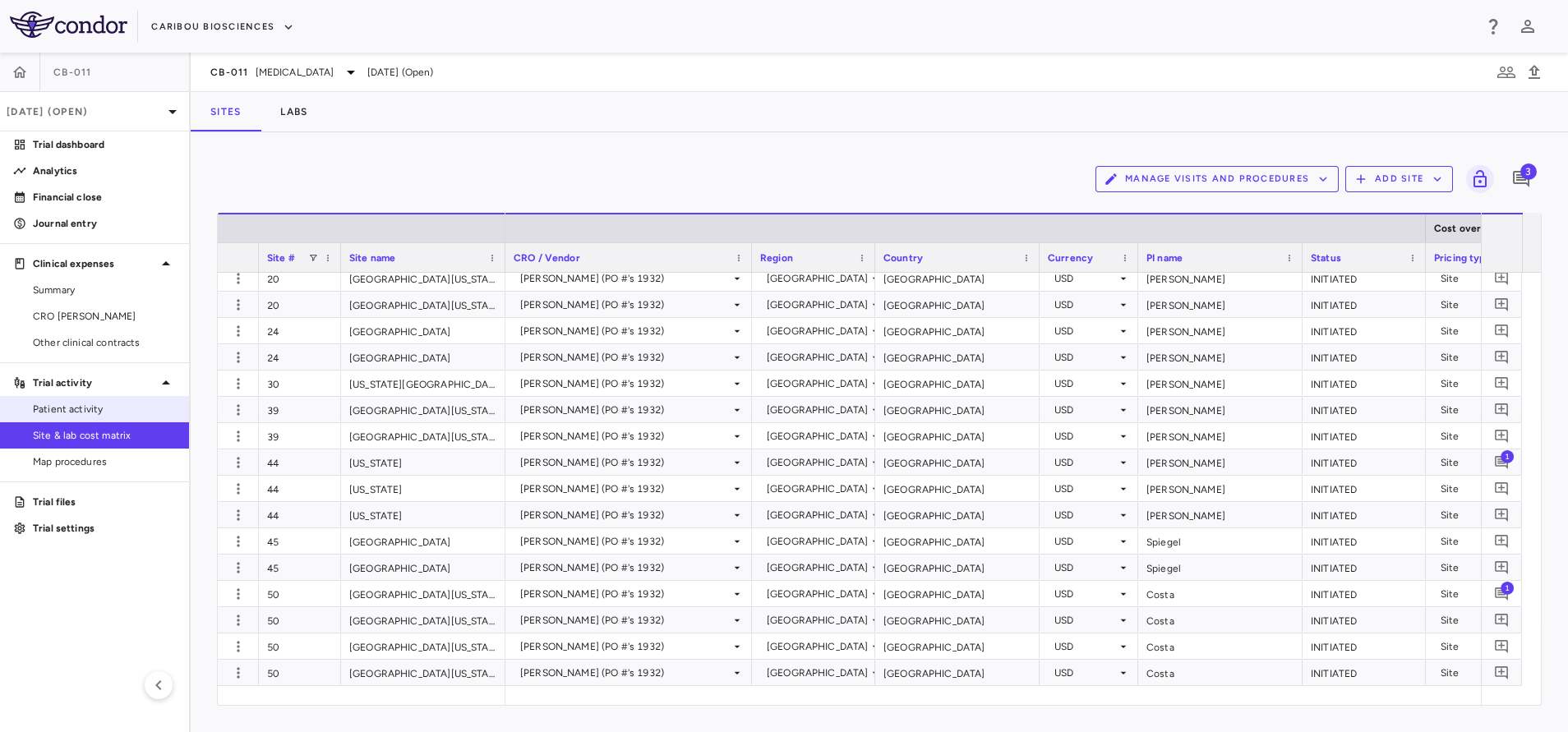
click at [126, 405] on span "Patient activity" at bounding box center [104, 409] width 143 height 15
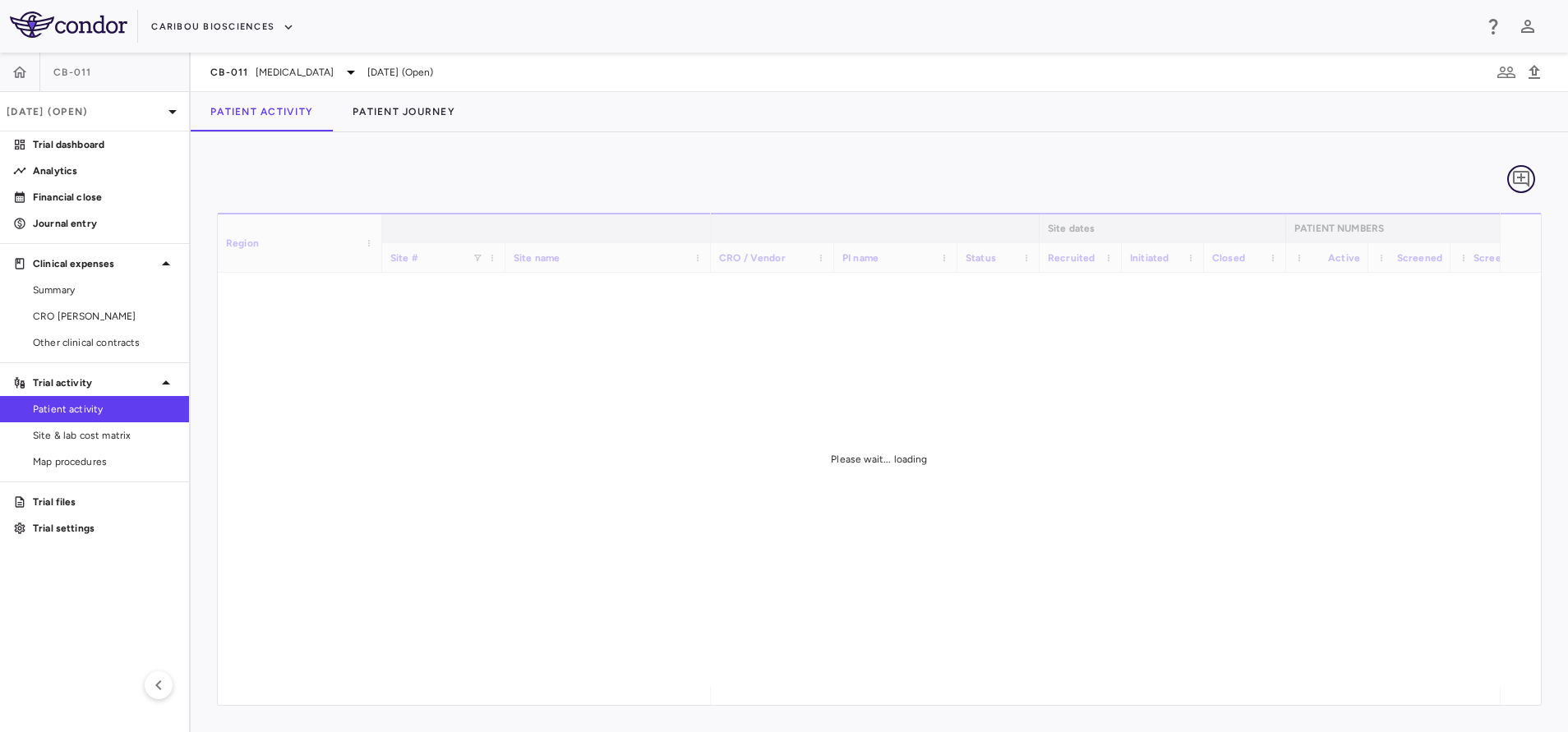
click at [1531, 177] on button "button" at bounding box center [1521, 178] width 28 height 28
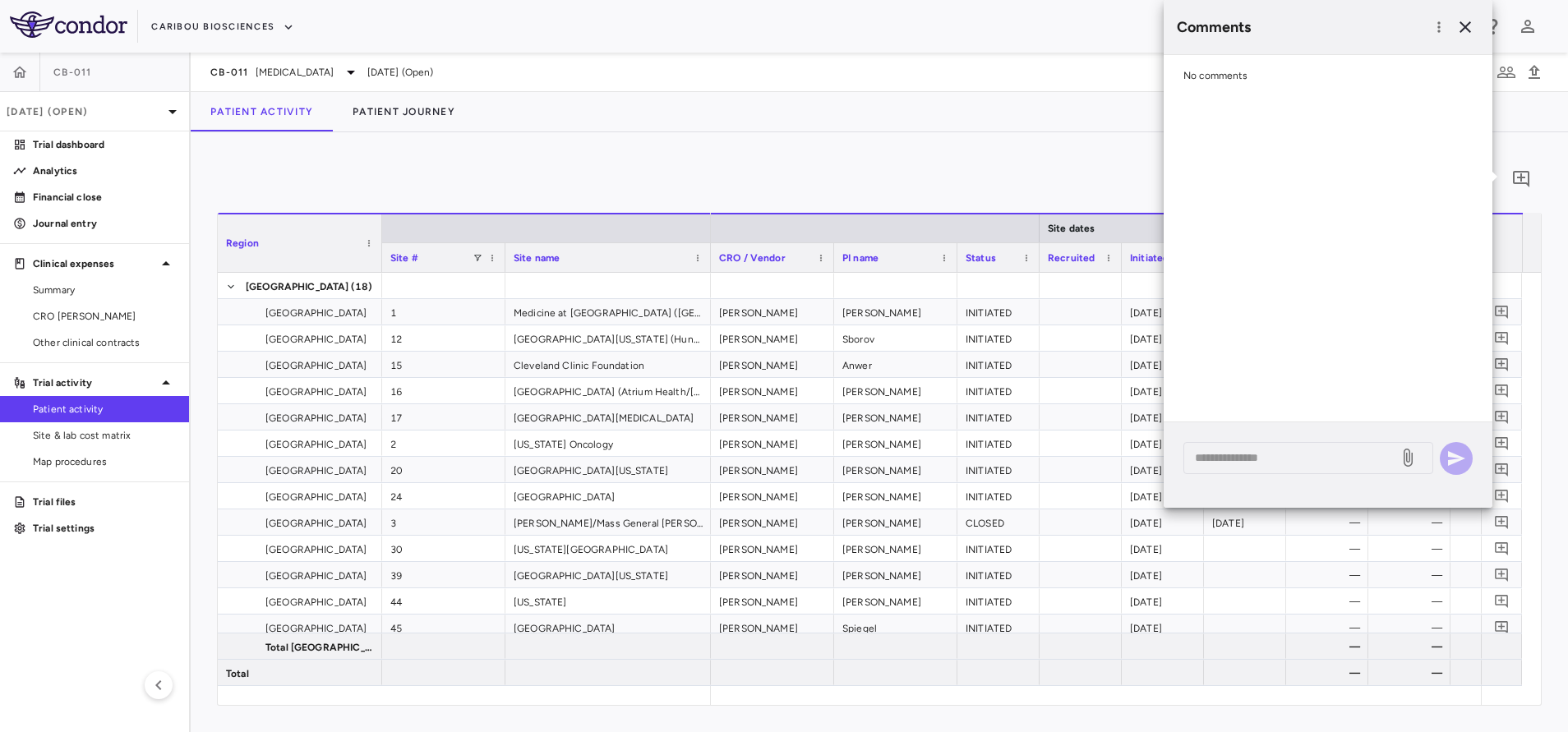
click at [958, 165] on div "0" at bounding box center [879, 179] width 1325 height 41
click at [1464, 26] on icon "button" at bounding box center [1465, 27] width 12 height 12
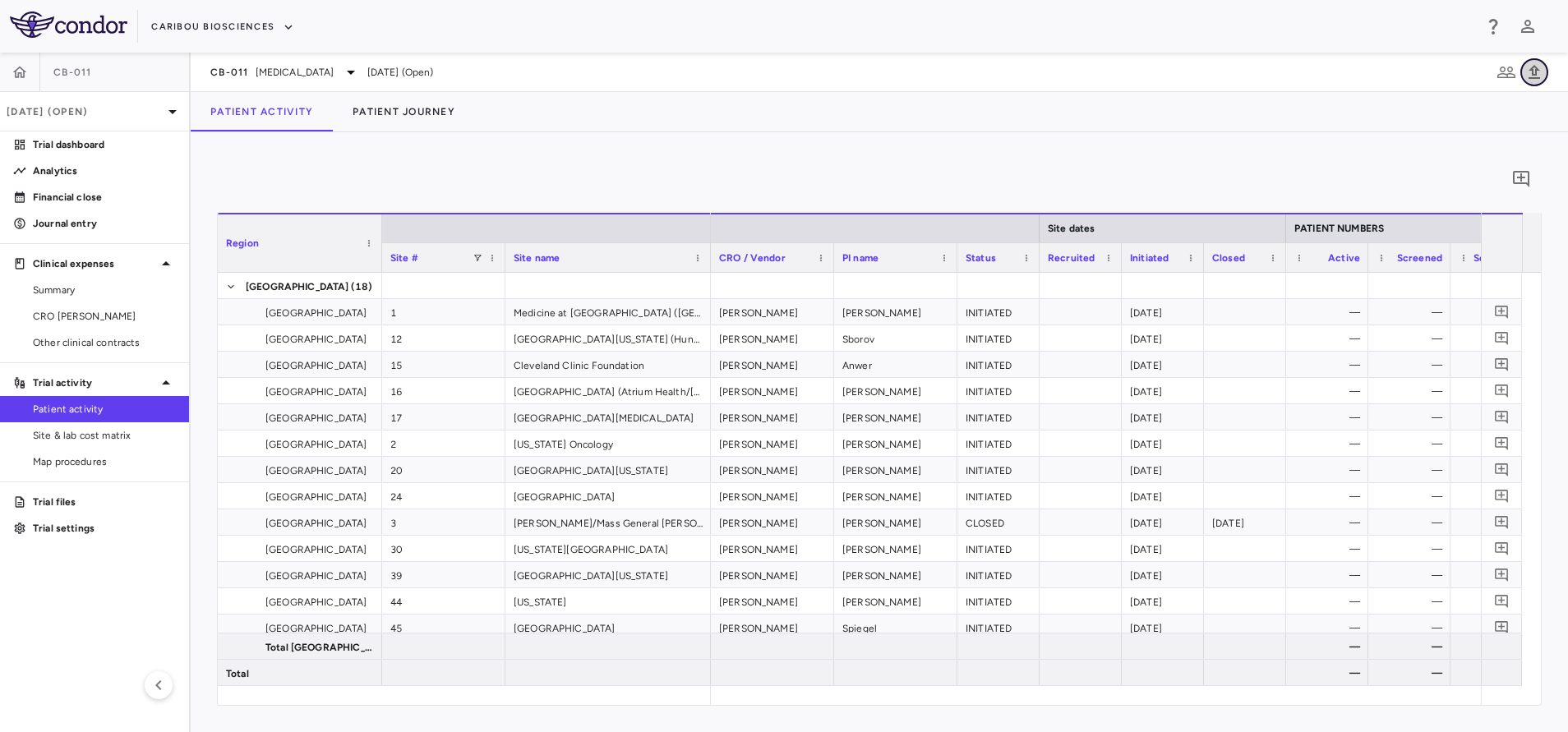
click at [1539, 70] on icon "button" at bounding box center [1534, 72] width 20 height 20
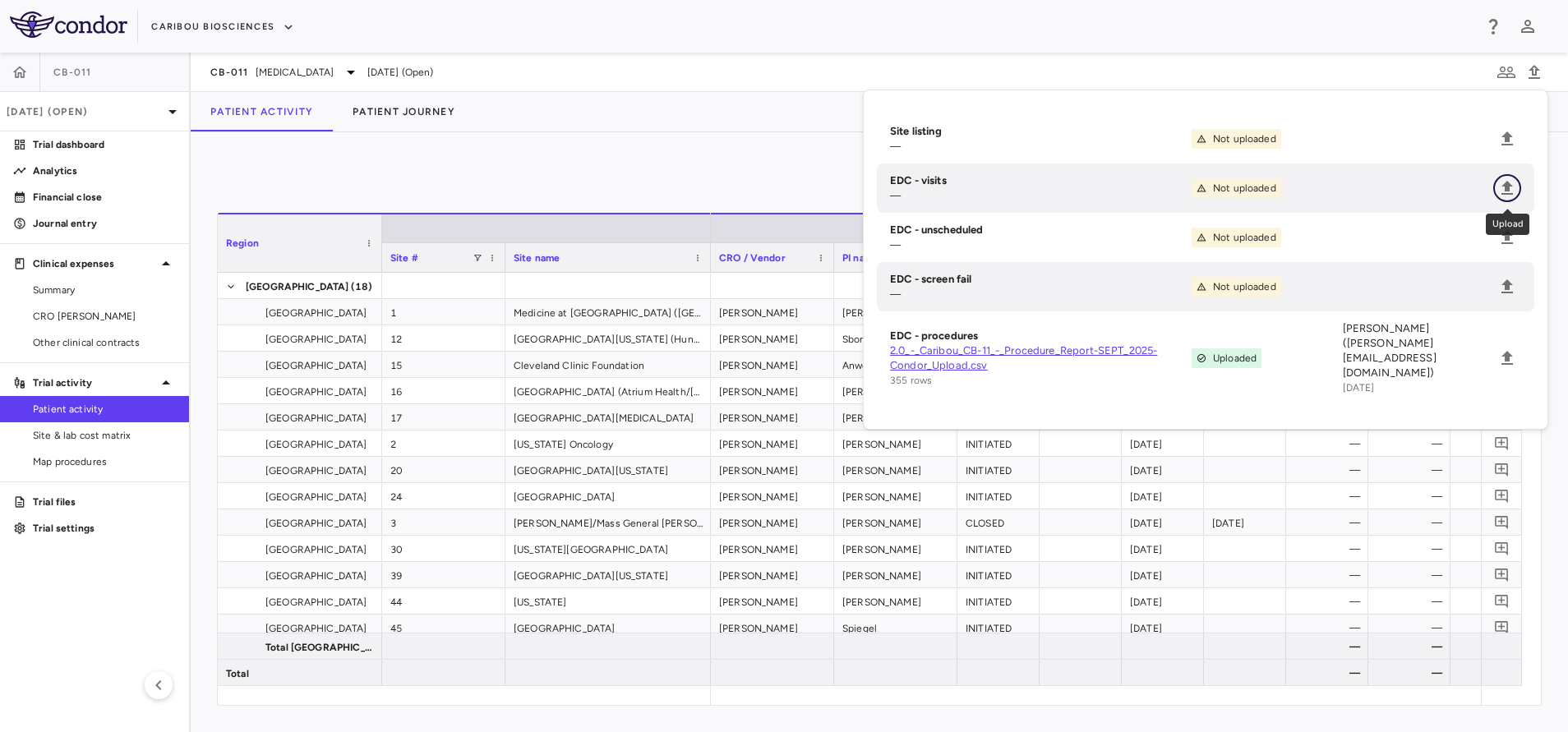
click at [1509, 178] on icon "Upload" at bounding box center [1506, 188] width 20 height 20
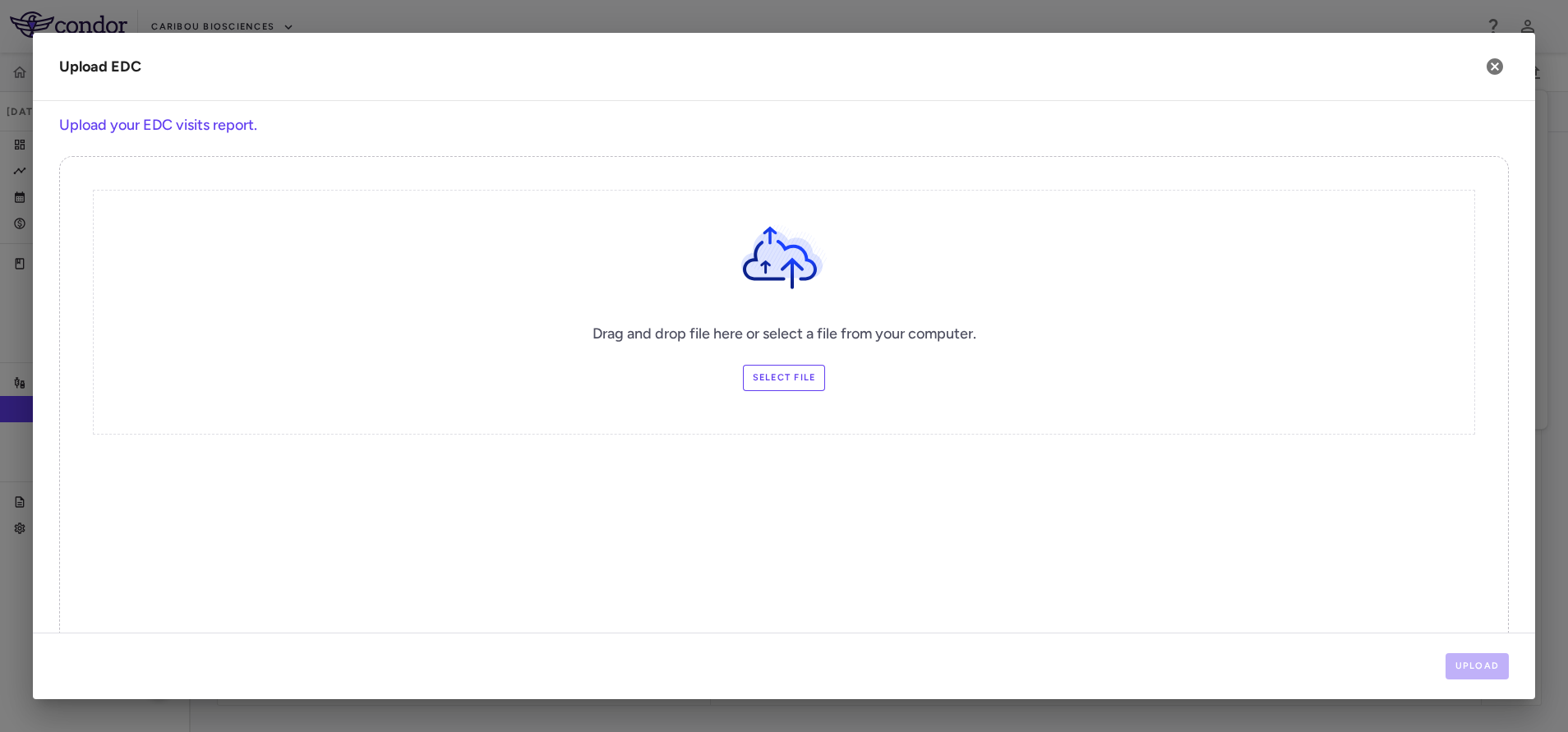
click at [775, 382] on label "Select file" at bounding box center [784, 377] width 83 height 26
click at [0, 0] on input "Select file" at bounding box center [0, 0] width 0 height 0
click at [1486, 666] on button "Upload" at bounding box center [1477, 666] width 64 height 26
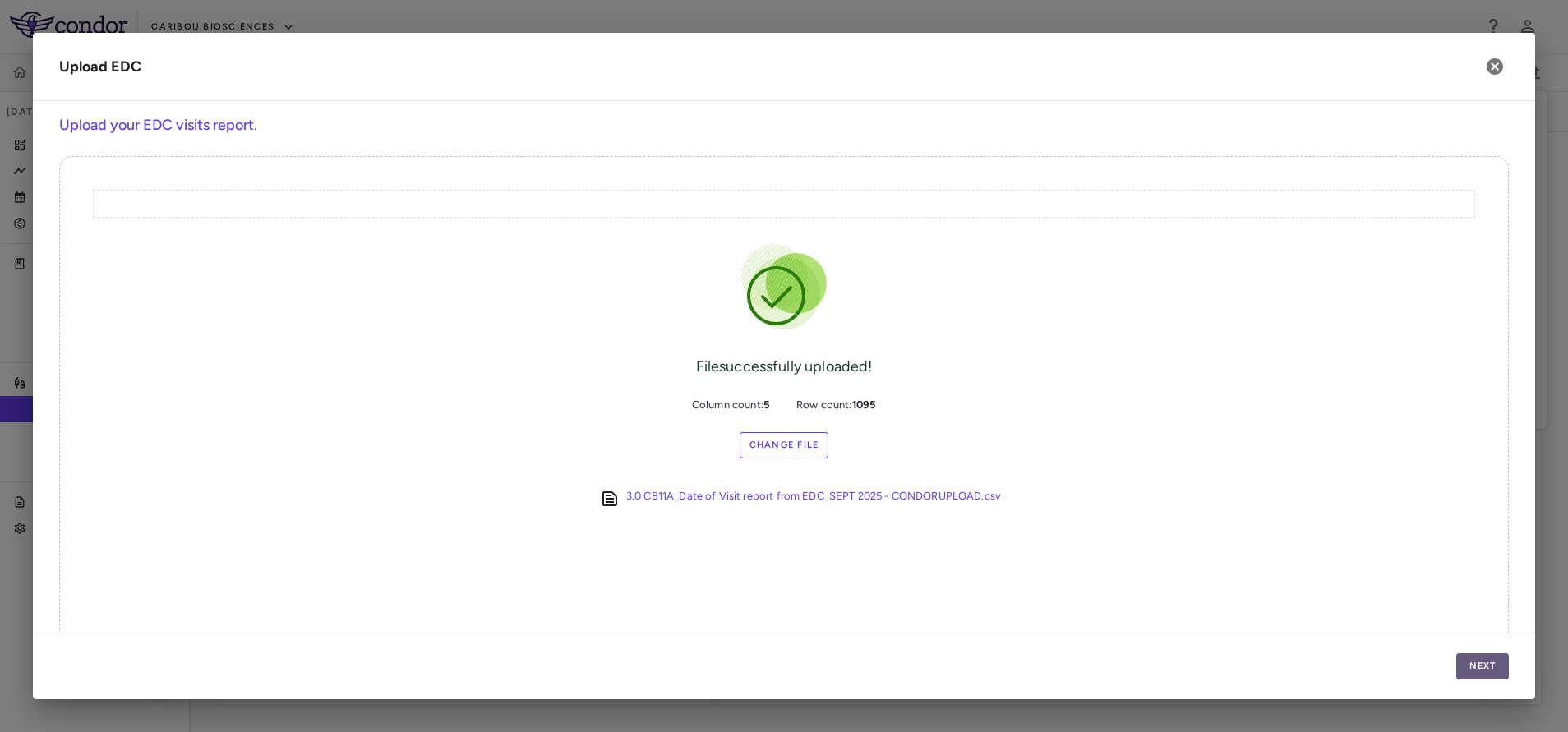
click at [1479, 667] on button "Next" at bounding box center [1482, 666] width 53 height 26
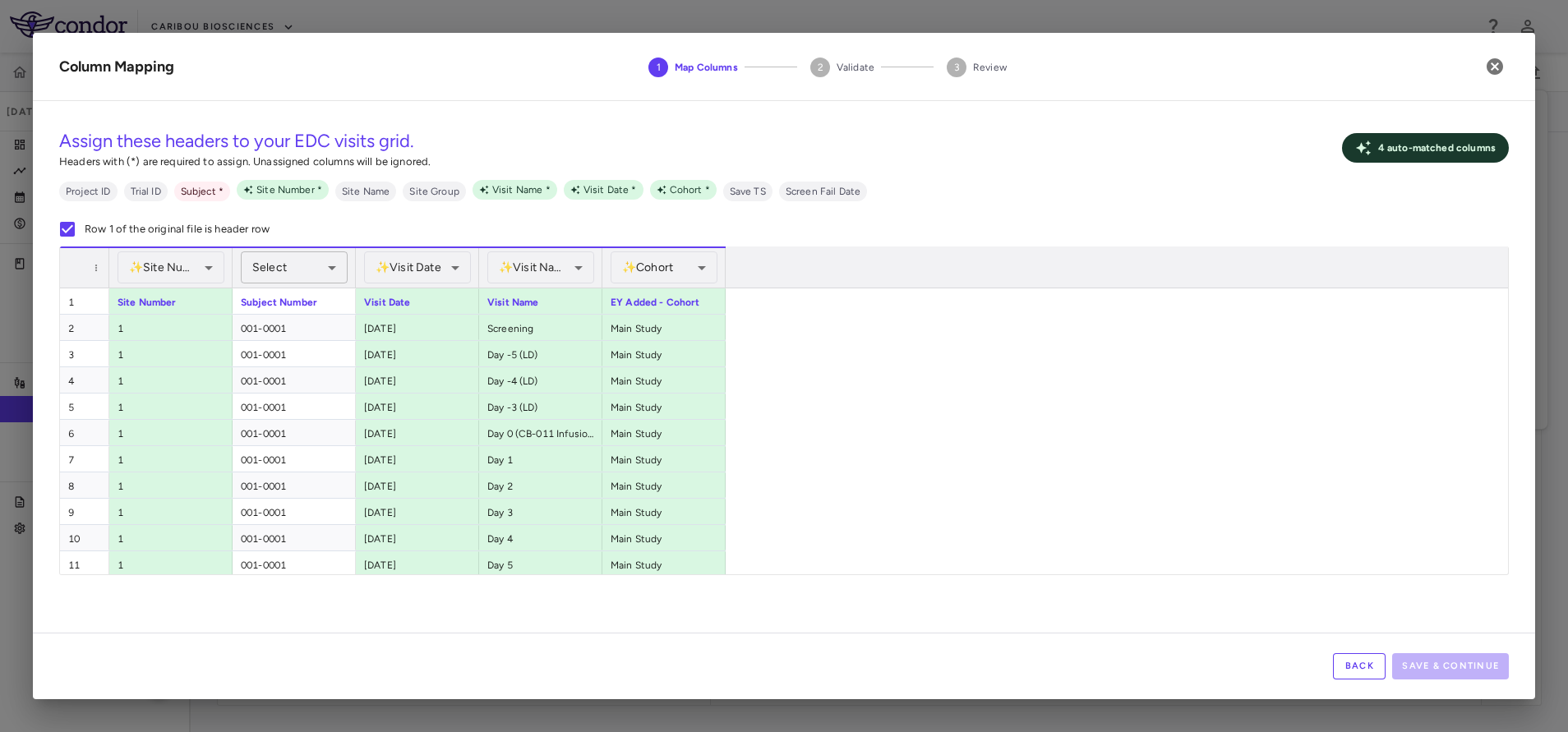
click at [303, 253] on div "Select" at bounding box center [294, 267] width 107 height 32
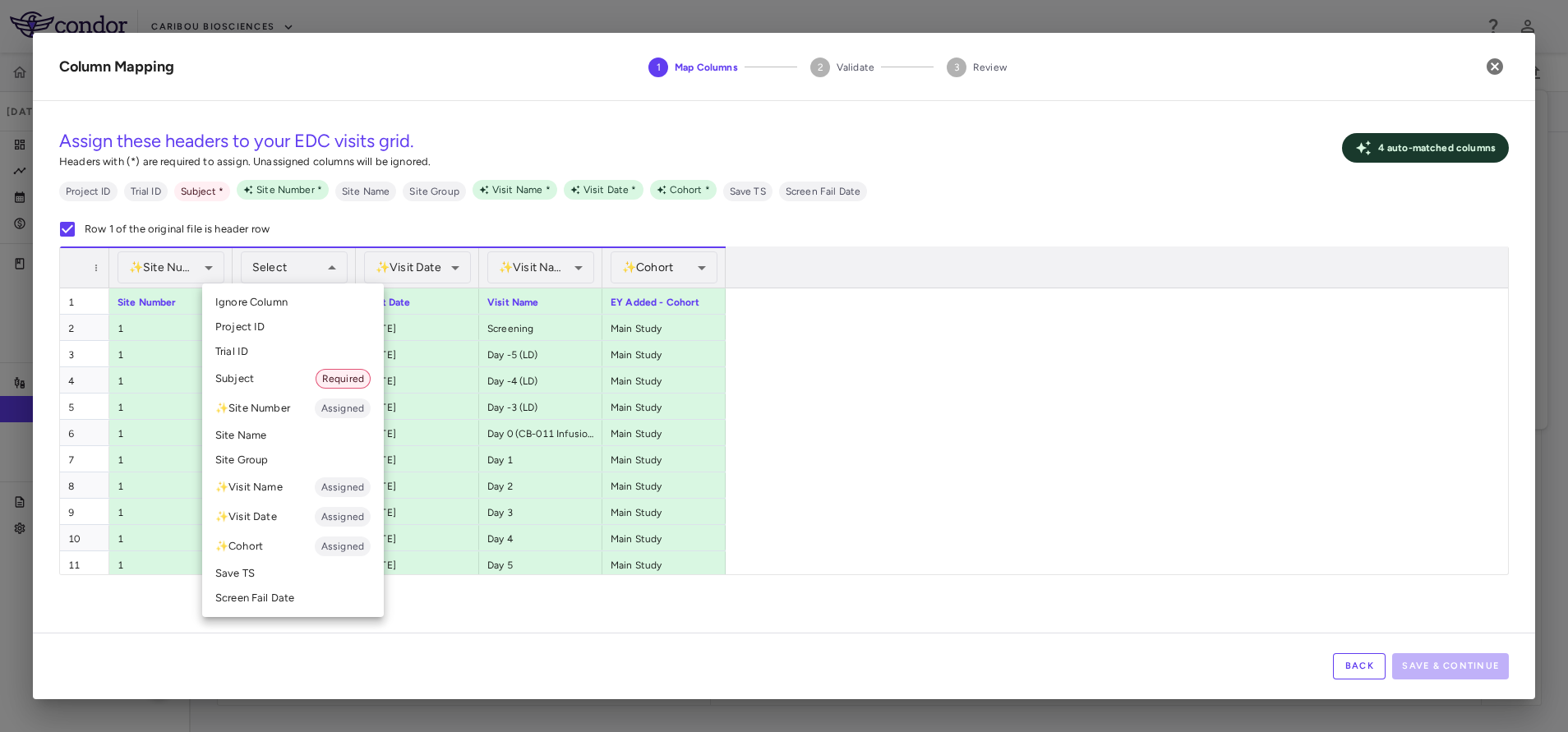
click at [310, 276] on div at bounding box center [784, 366] width 1568 height 732
click at [274, 373] on li "Subject Required" at bounding box center [293, 378] width 182 height 29
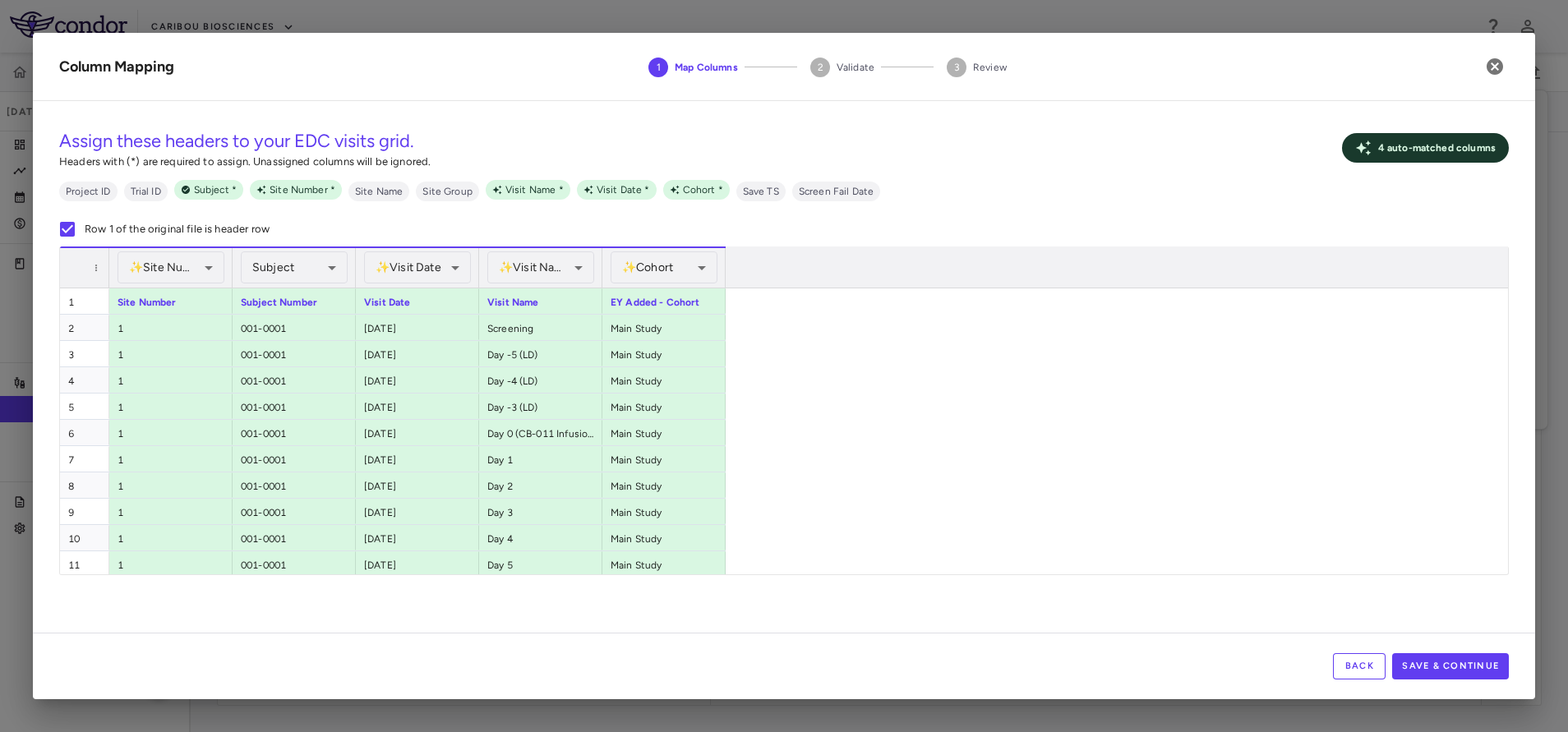
click at [1408, 667] on button "Save & Continue" at bounding box center [1449, 666] width 117 height 26
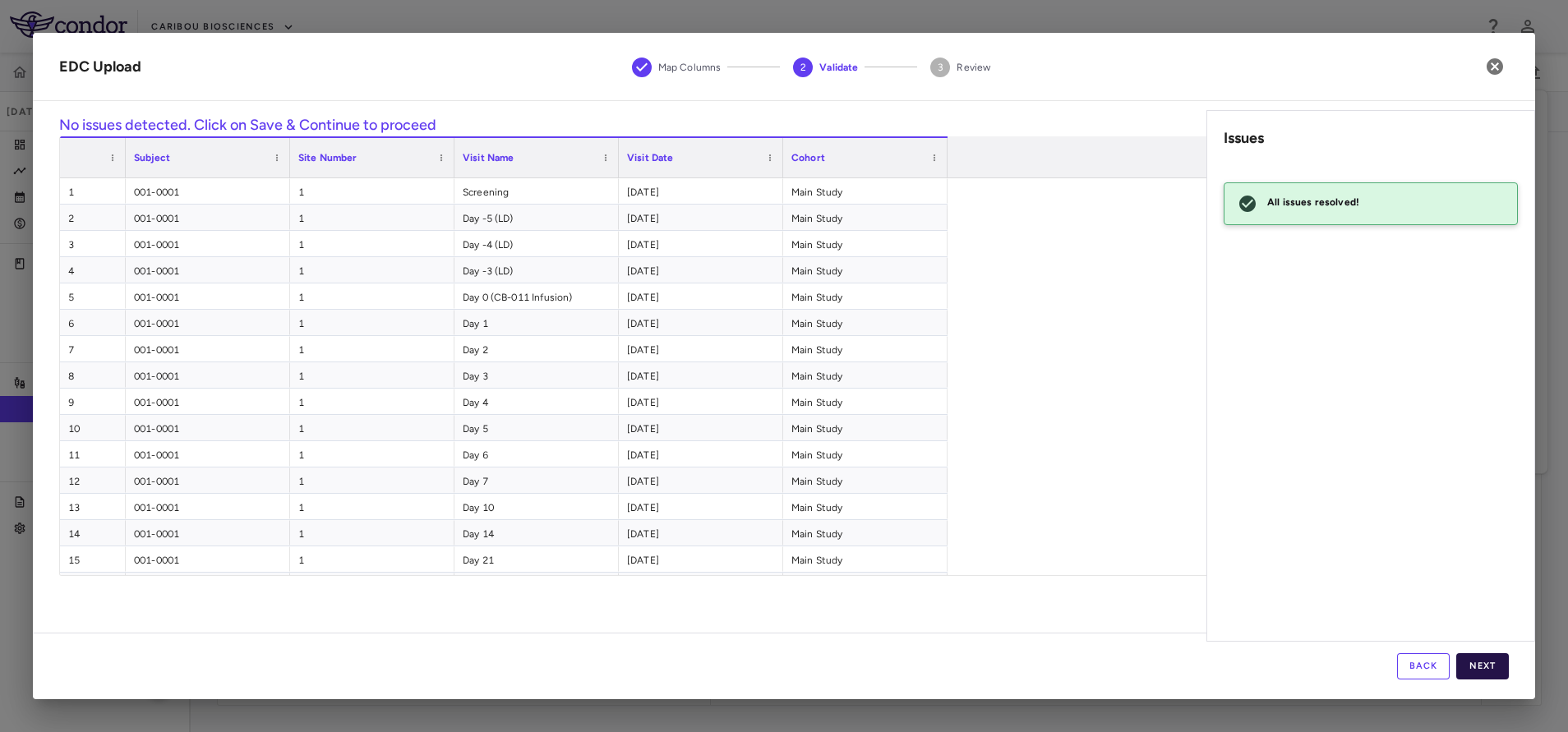
click at [1490, 669] on button "Next" at bounding box center [1482, 666] width 53 height 26
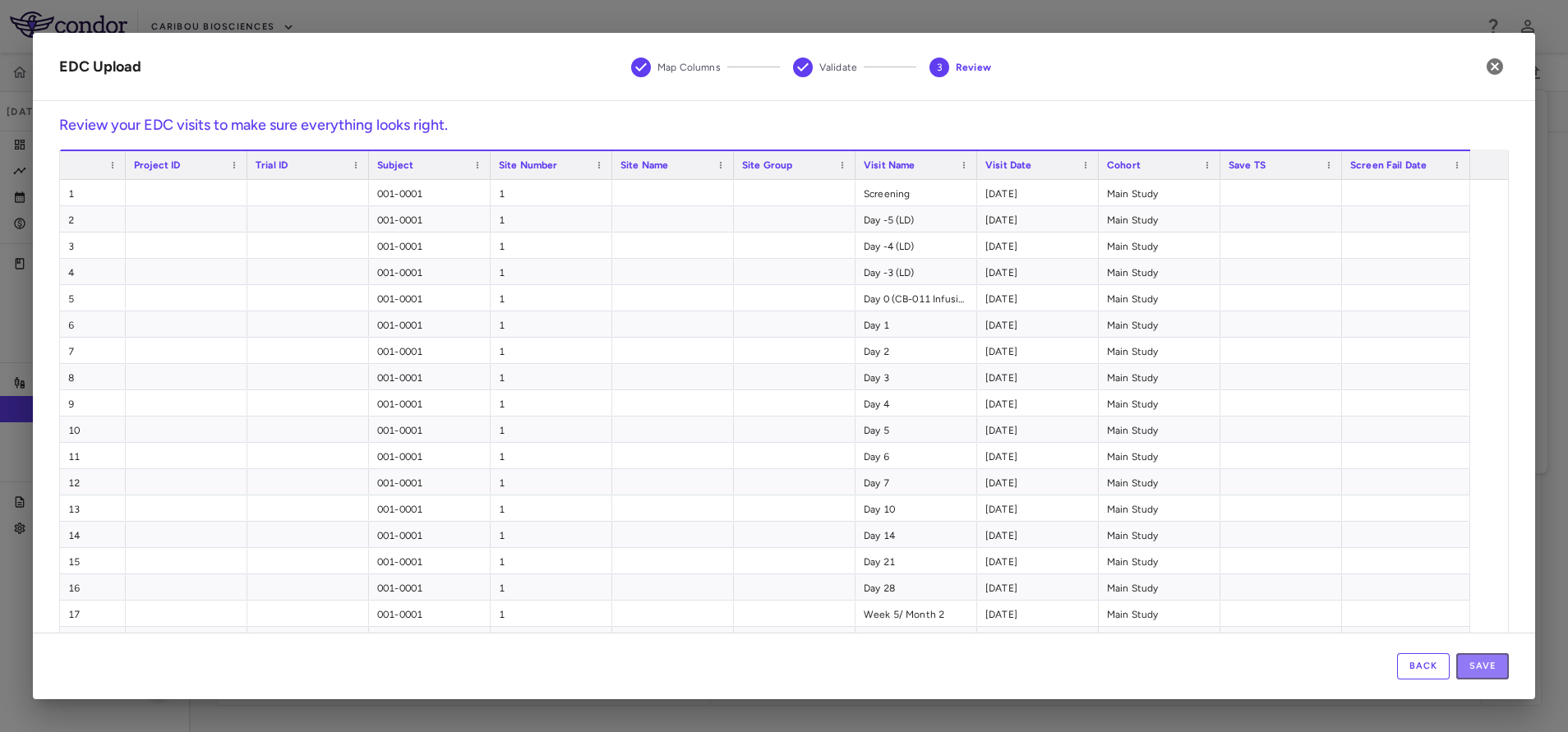
click at [1490, 669] on button "Save" at bounding box center [1482, 666] width 53 height 26
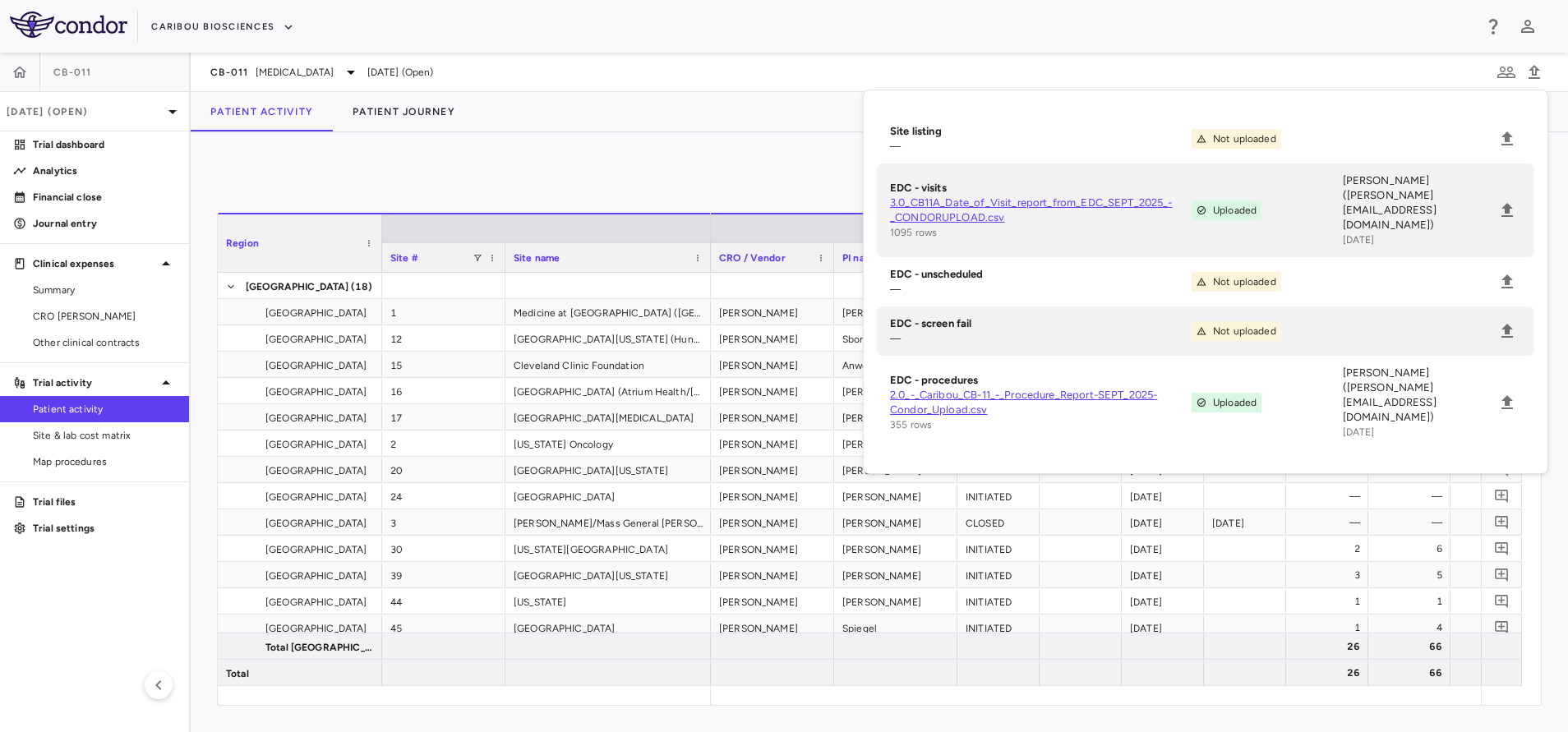
click at [699, 142] on div "0 Region Drag here to set column labels Region Site # Site name 1" at bounding box center [879, 432] width 1377 height 600
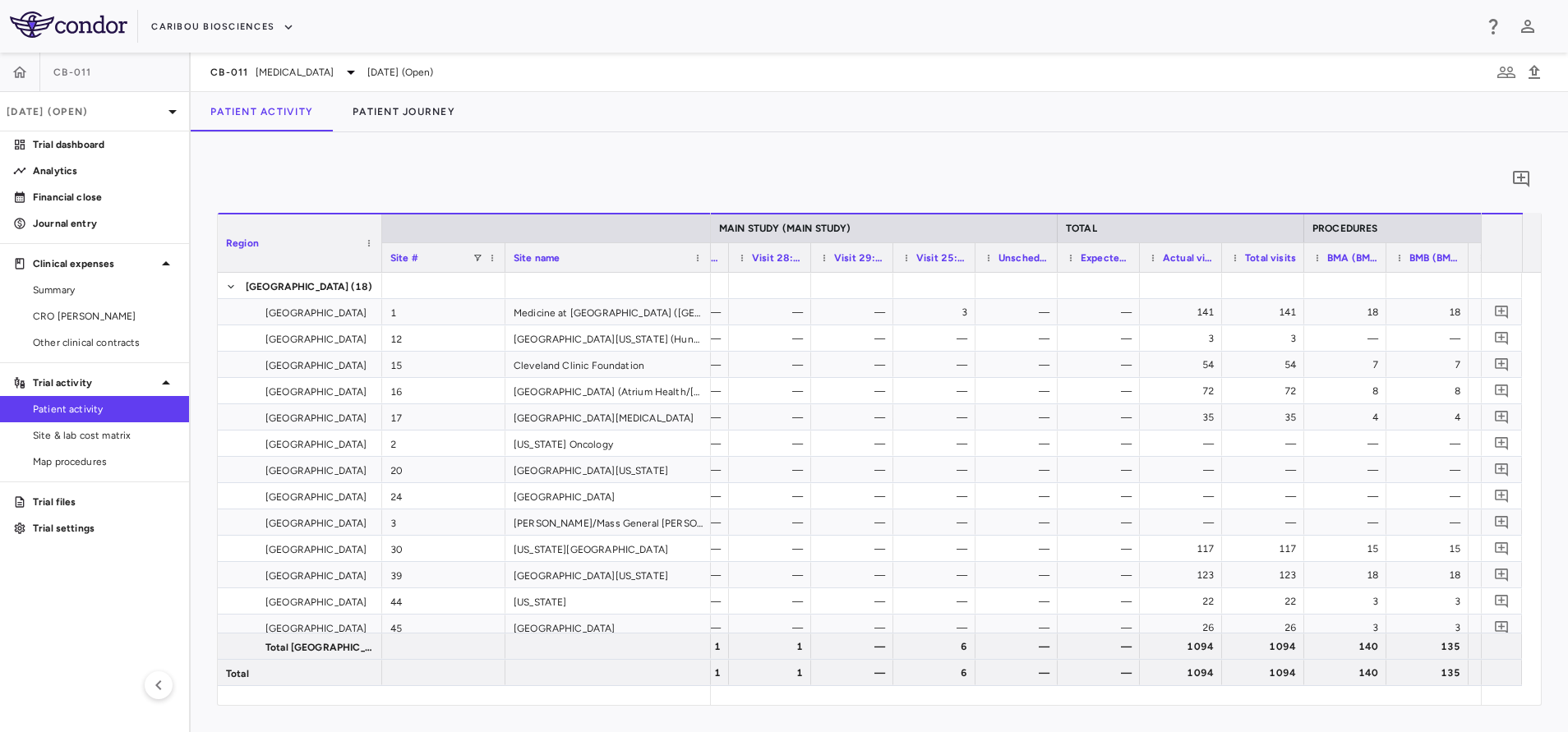
drag, startPoint x: 132, startPoint y: 437, endPoint x: 334, endPoint y: 416, distance: 203.1
click at [132, 437] on span "Site & lab cost matrix" at bounding box center [104, 435] width 143 height 15
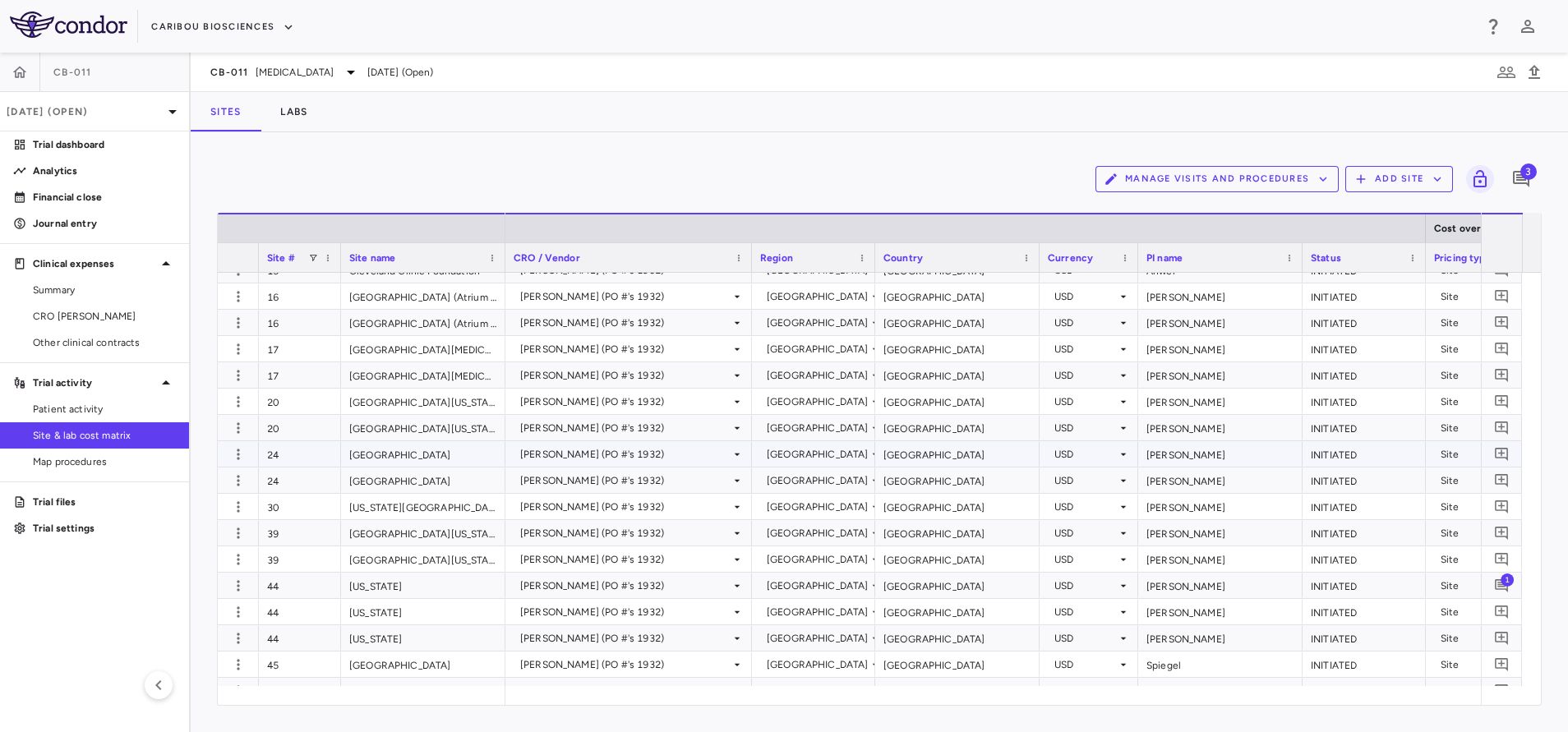
scroll to position [586, 0]
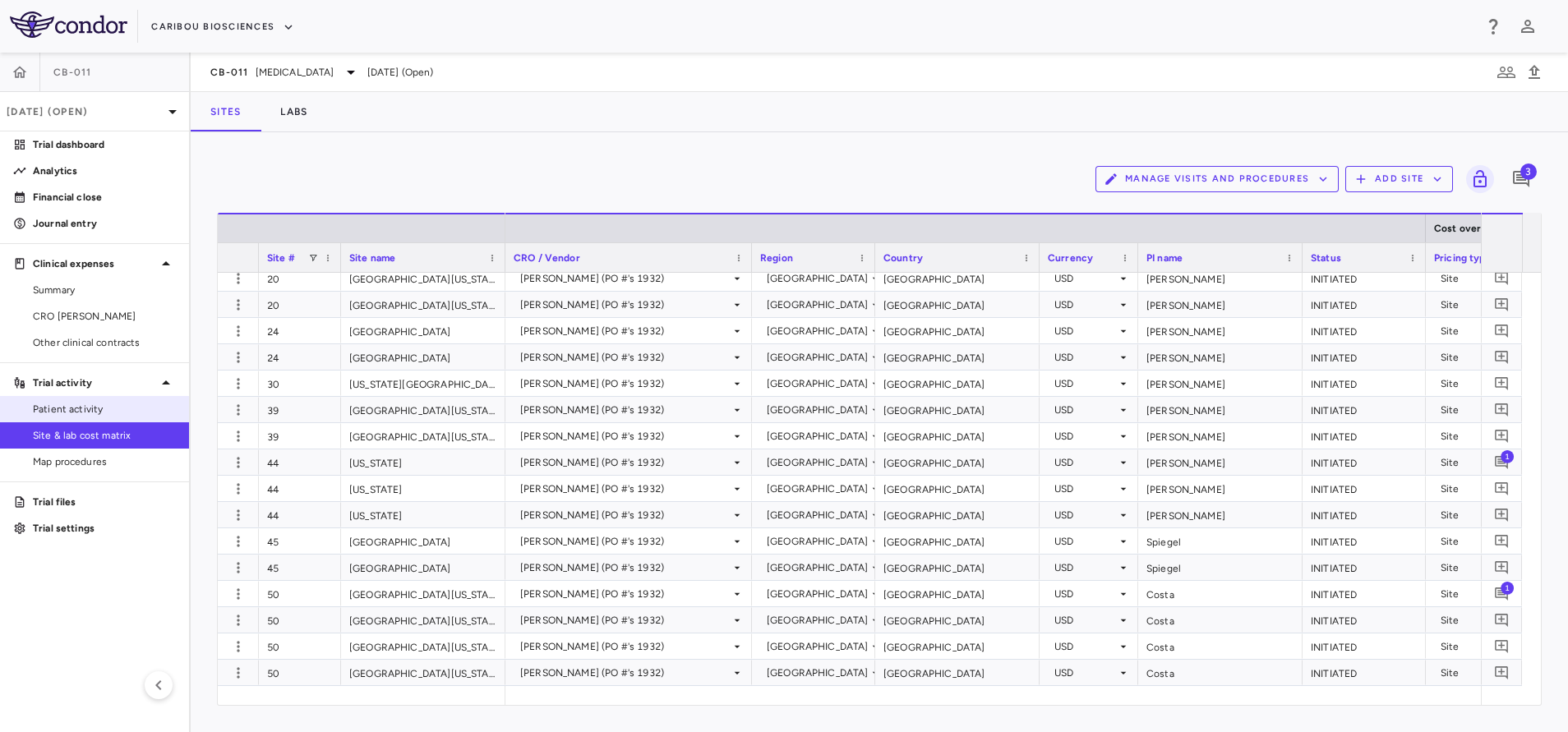
click at [34, 411] on span "Patient activity" at bounding box center [104, 409] width 143 height 15
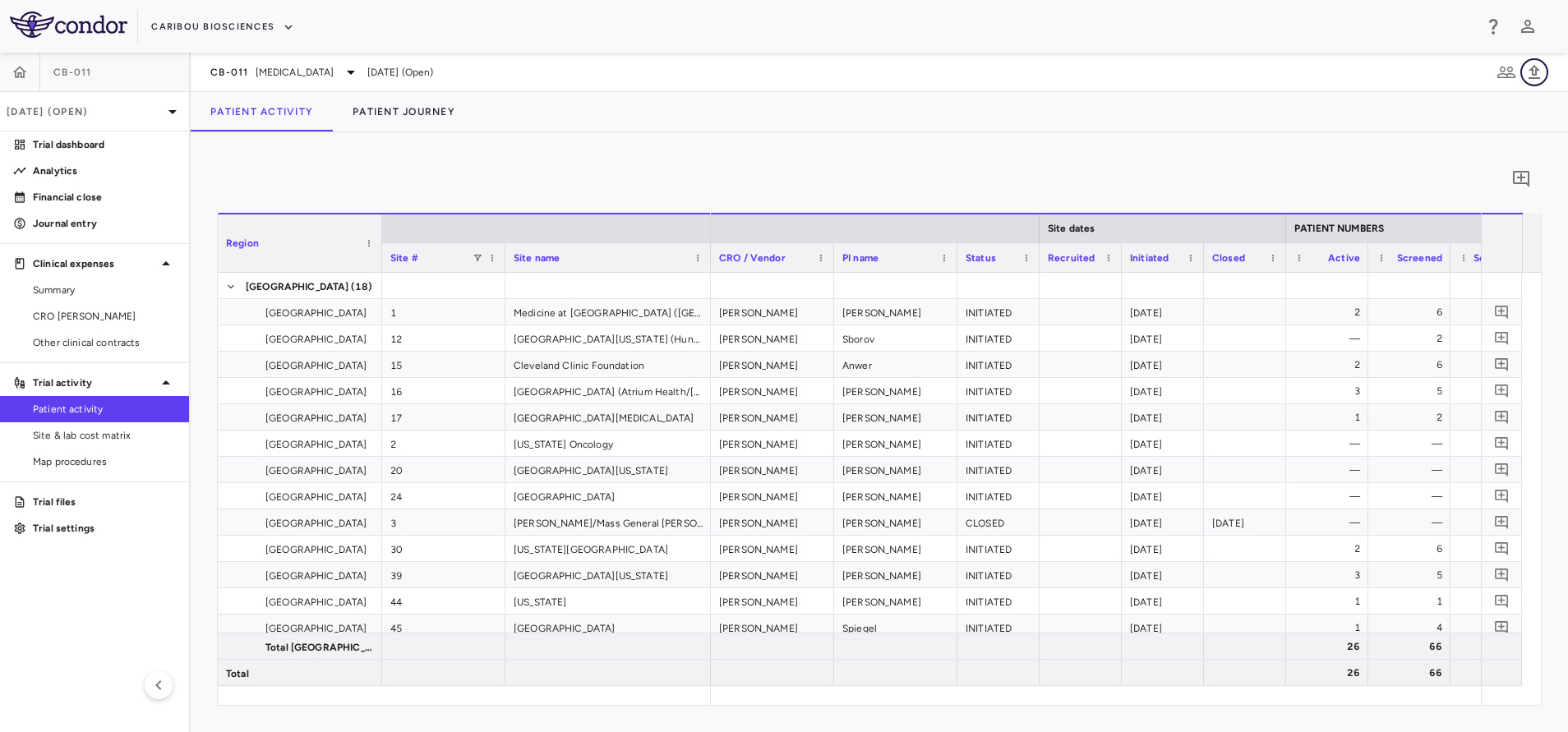
click at [1543, 67] on icon "button" at bounding box center [1534, 72] width 20 height 20
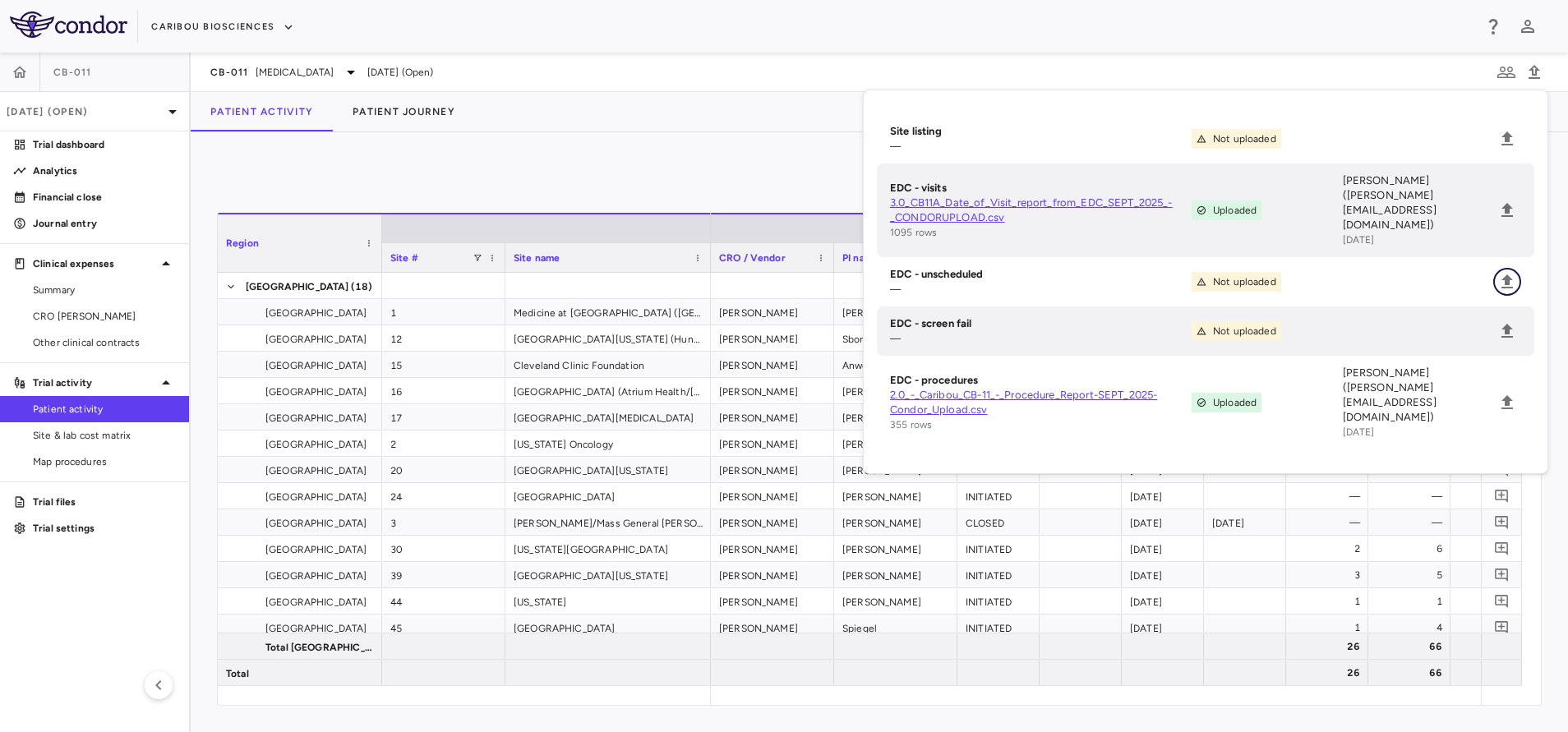
click at [1516, 272] on icon "Upload" at bounding box center [1506, 282] width 20 height 20
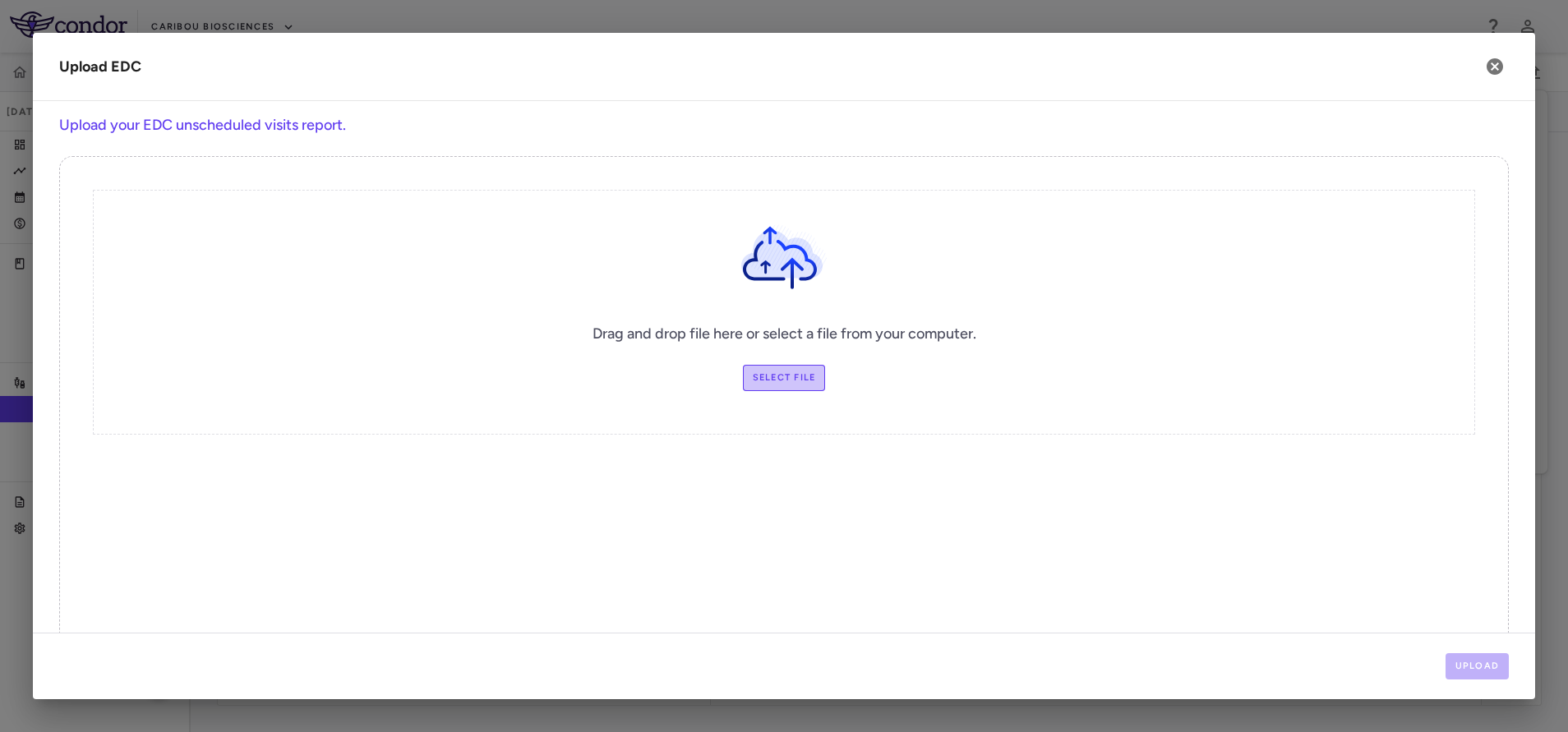
click at [786, 385] on label "Select file" at bounding box center [784, 377] width 83 height 26
click at [0, 0] on input "Select file" at bounding box center [0, 0] width 0 height 0
click at [1487, 673] on button "Upload" at bounding box center [1477, 666] width 64 height 26
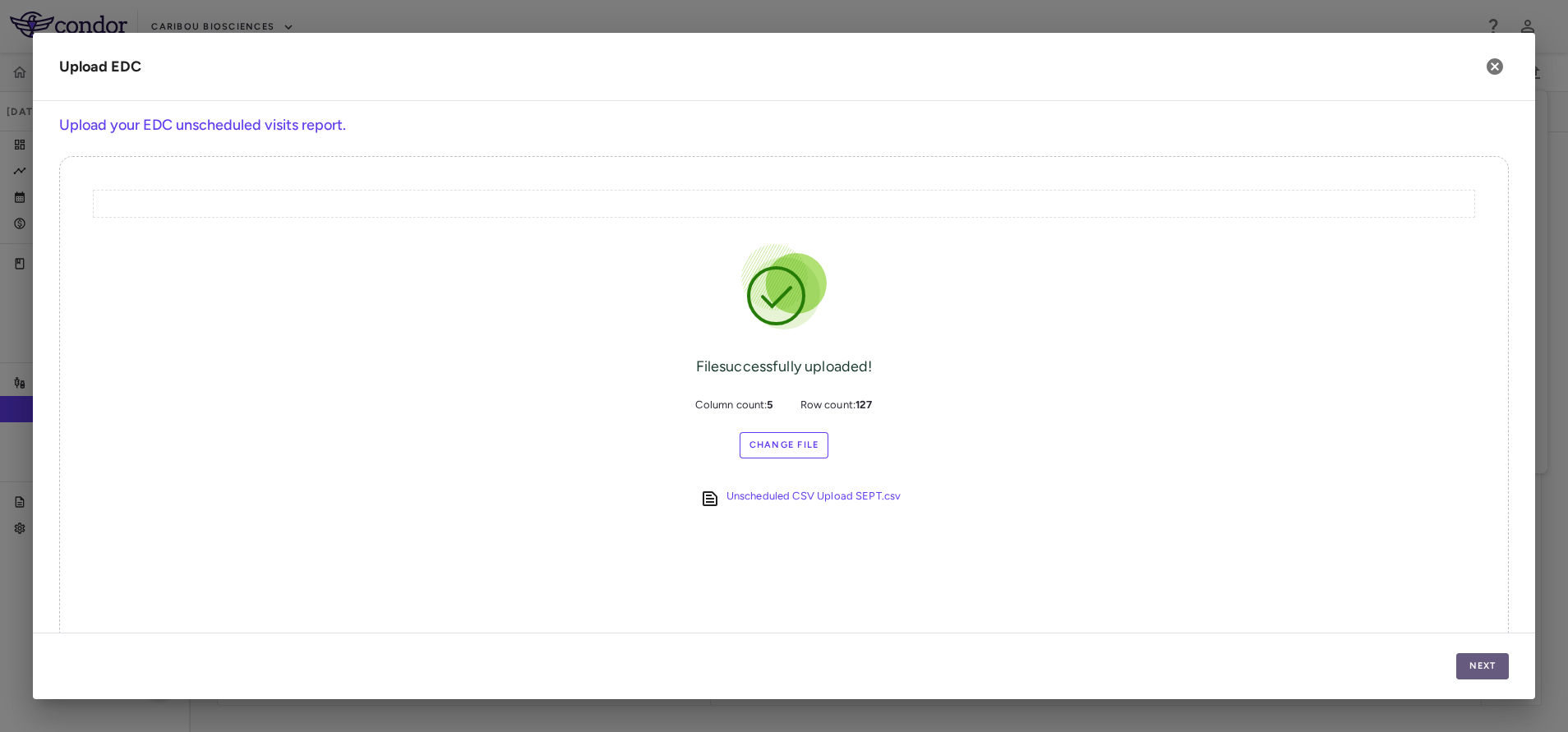
click at [1490, 666] on button "Next" at bounding box center [1482, 666] width 53 height 26
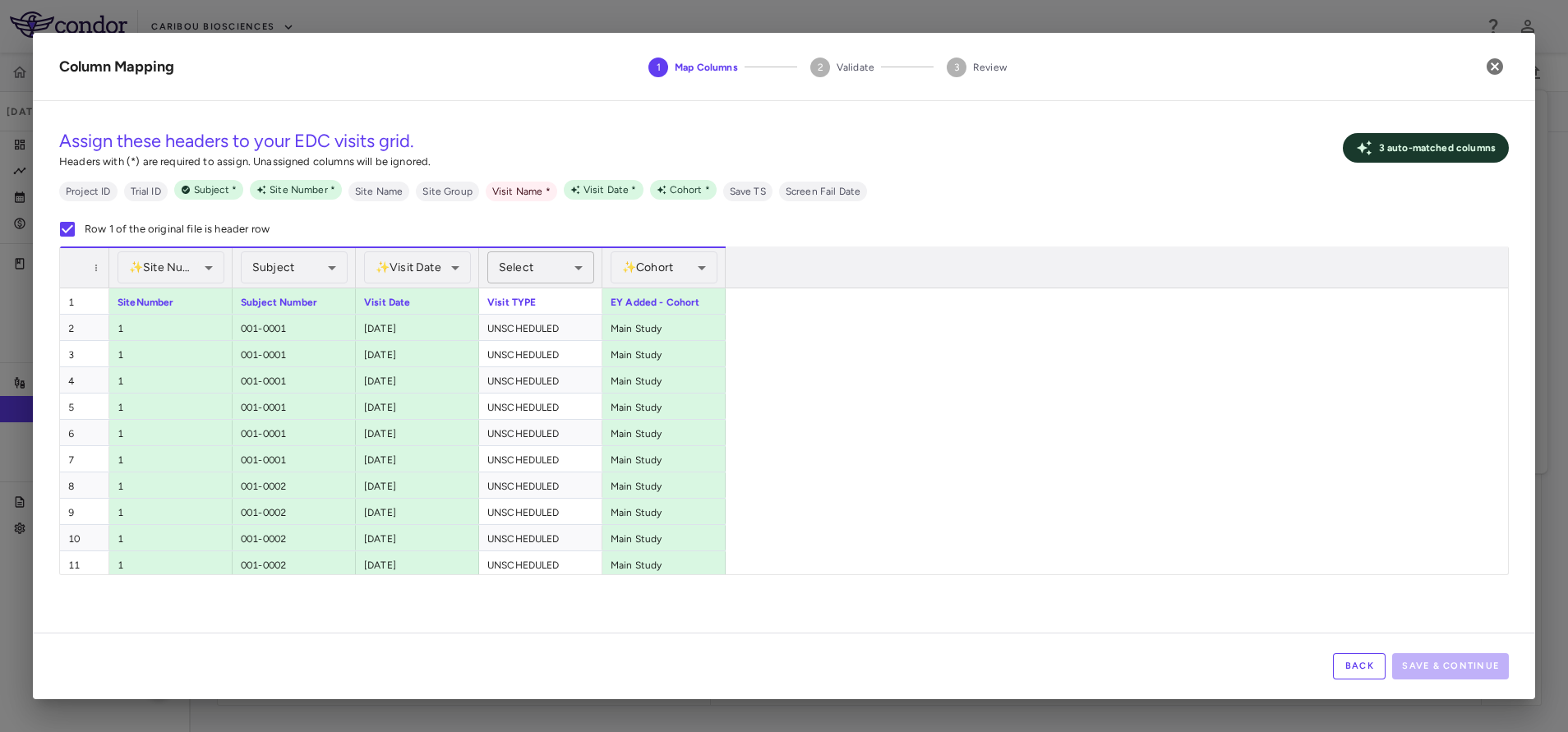
click at [555, 276] on div "Select" at bounding box center [541, 267] width 107 height 32
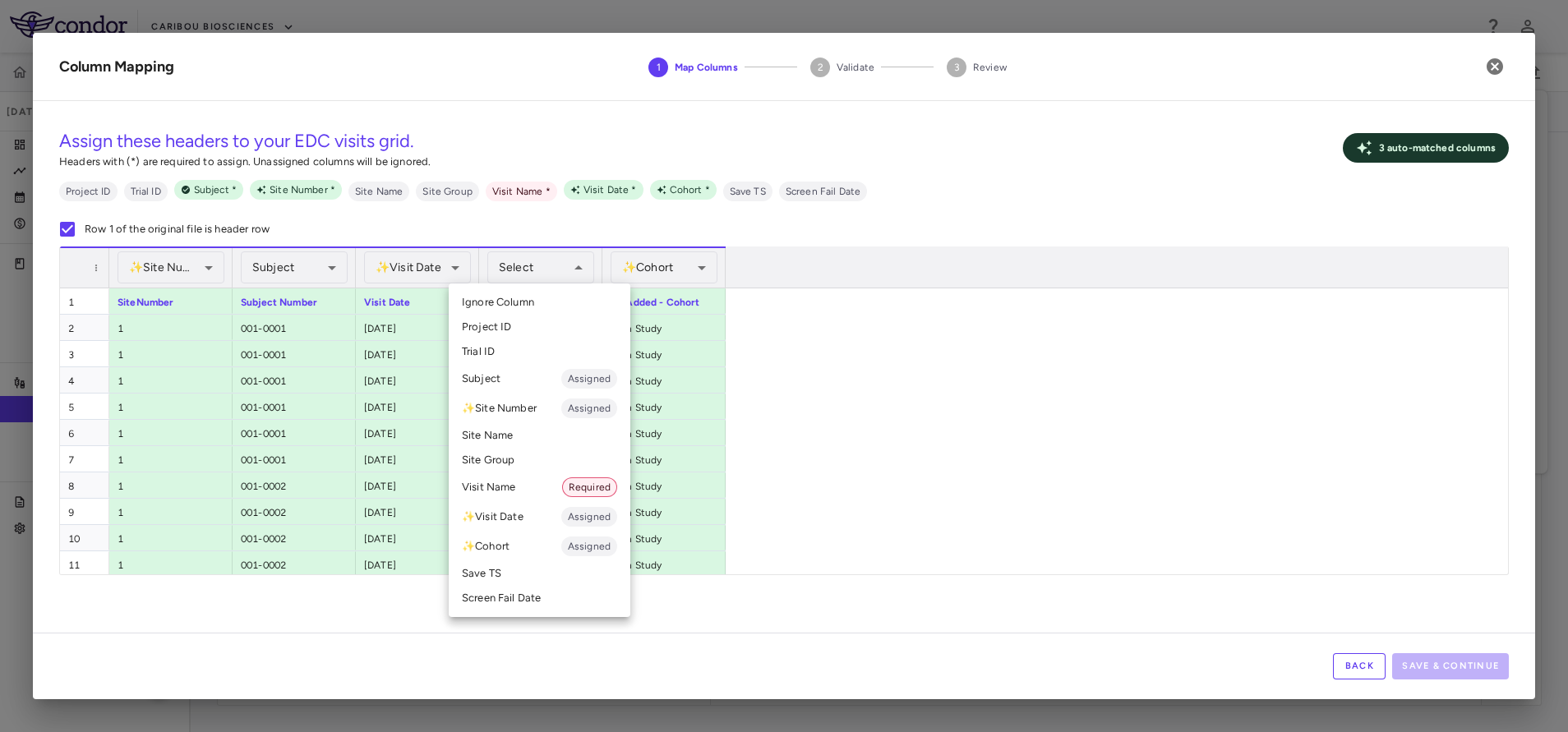
click at [502, 500] on li "Visit Name Required" at bounding box center [539, 487] width 182 height 29
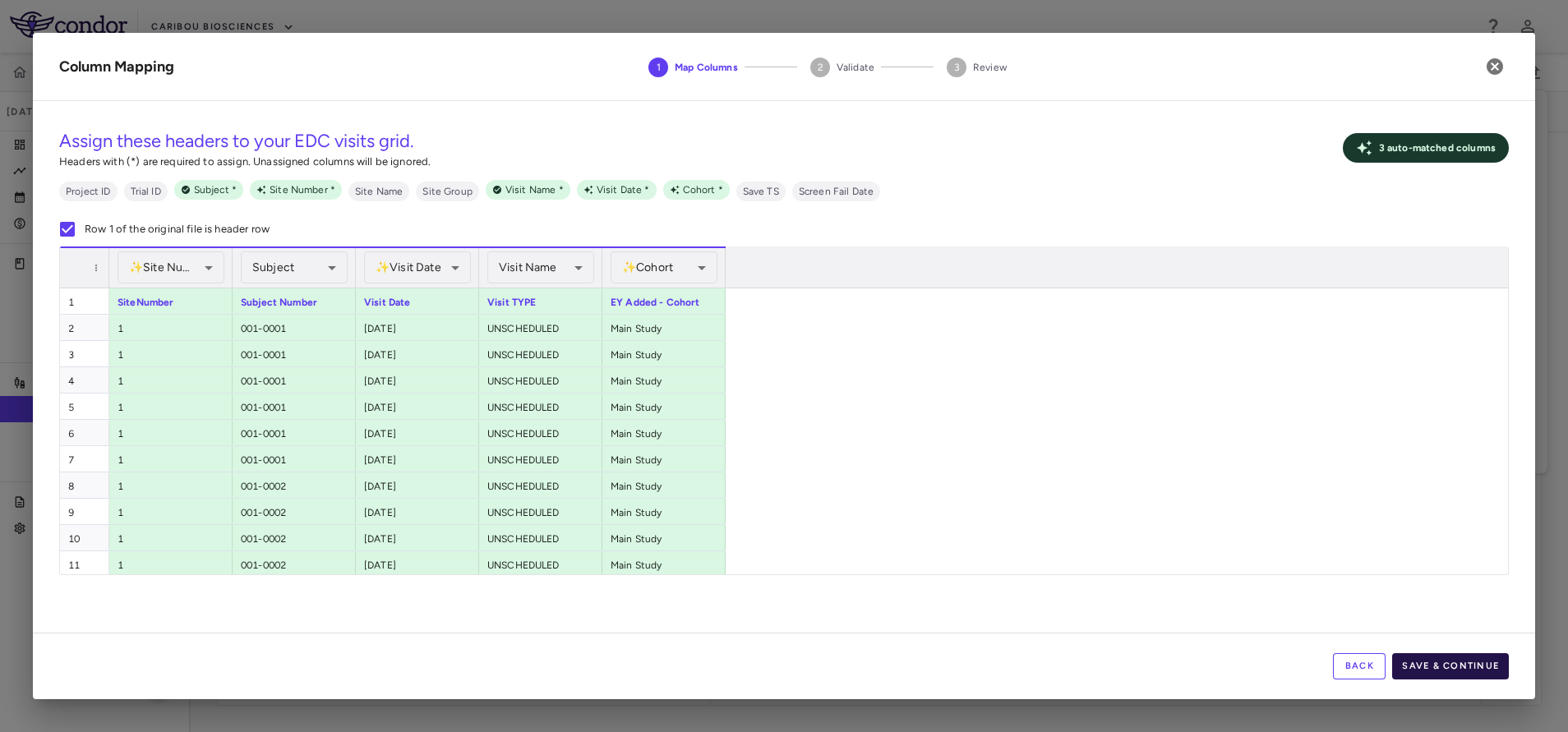
click at [1465, 671] on button "Save & Continue" at bounding box center [1449, 666] width 117 height 26
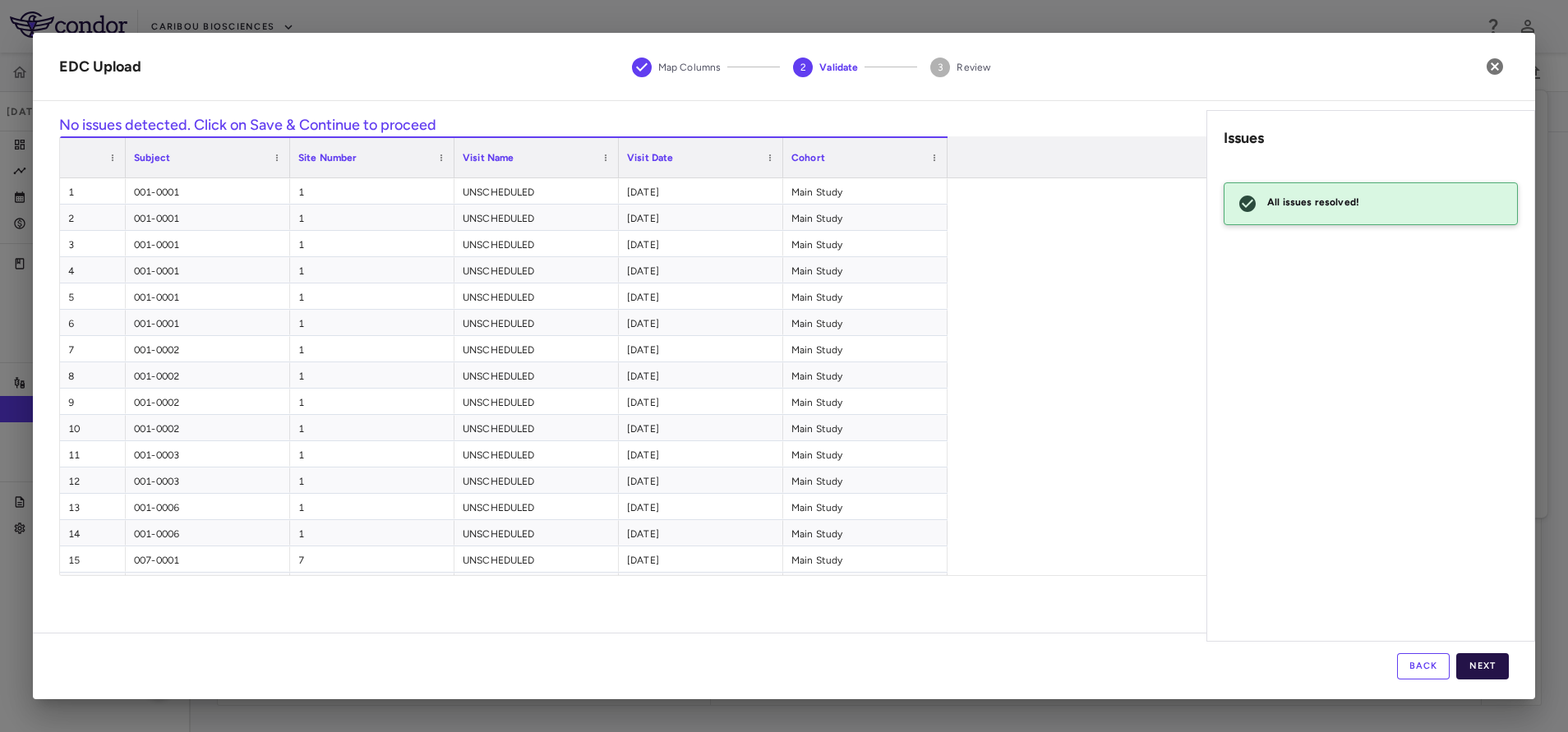
click at [1479, 668] on button "Next" at bounding box center [1482, 666] width 53 height 26
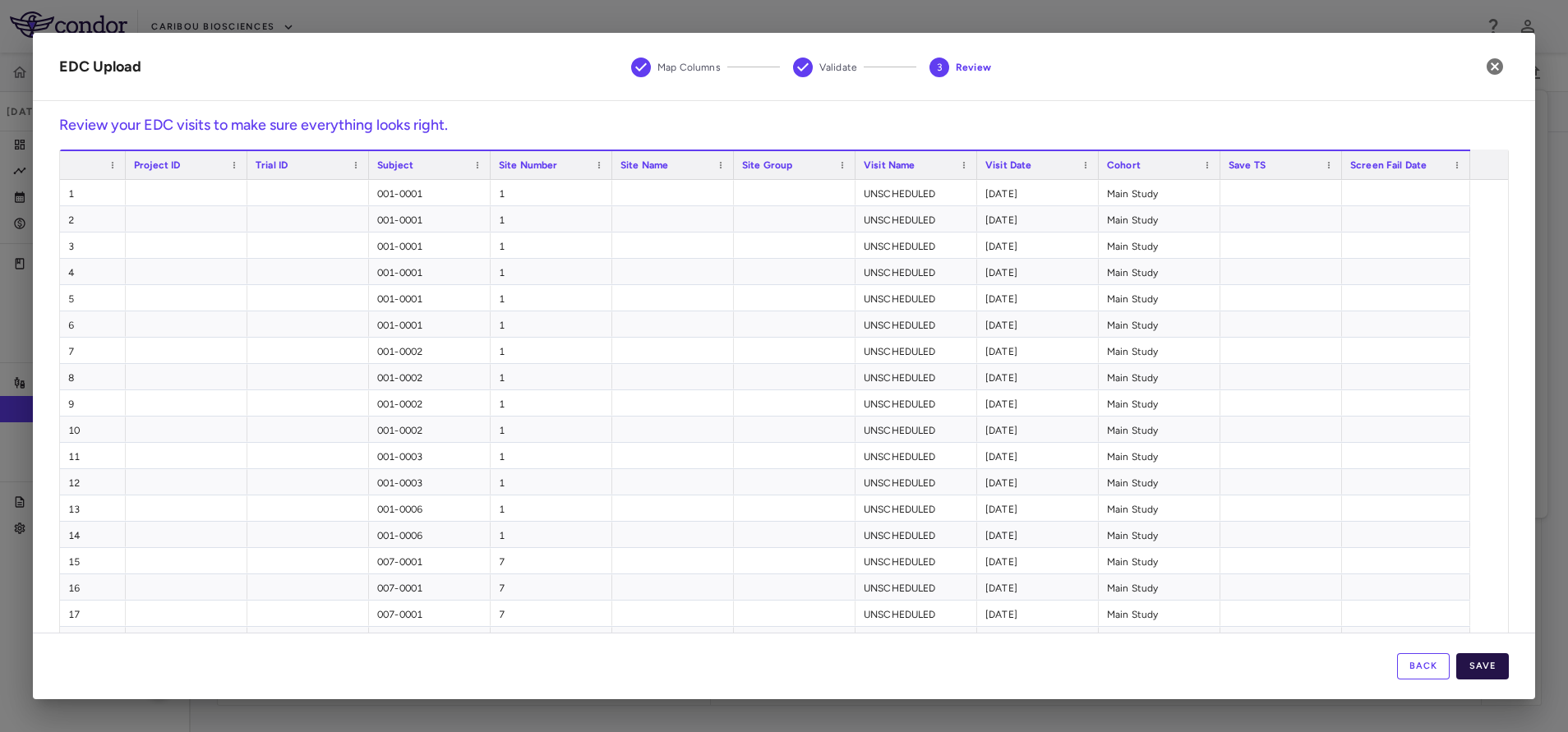
click at [1493, 660] on button "Save" at bounding box center [1482, 666] width 53 height 26
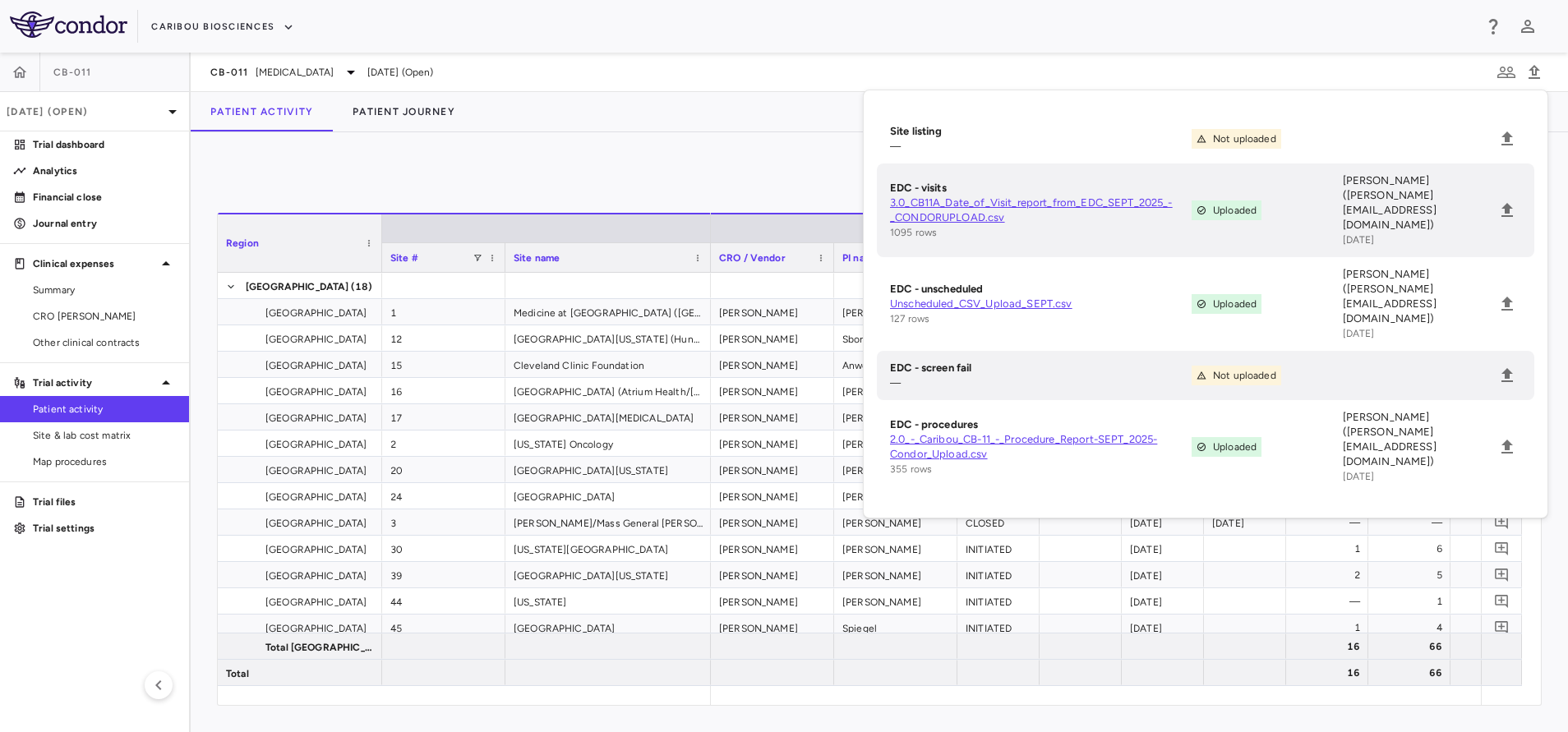
click at [656, 157] on div "0 Region Drag here to set column labels Region Site # Site name 1" at bounding box center [879, 432] width 1377 height 600
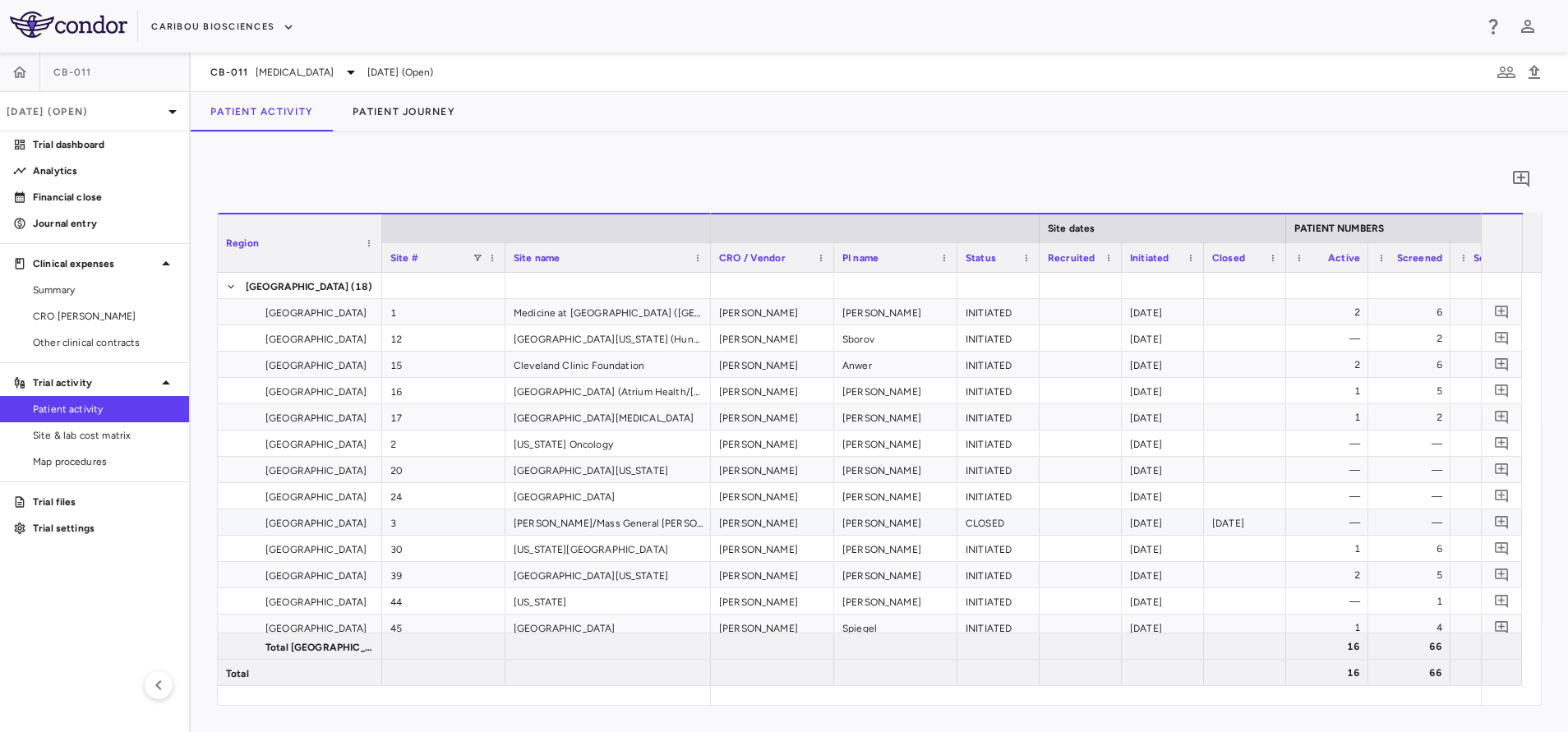
click at [1350, 496] on div "—" at bounding box center [1330, 496] width 59 height 26
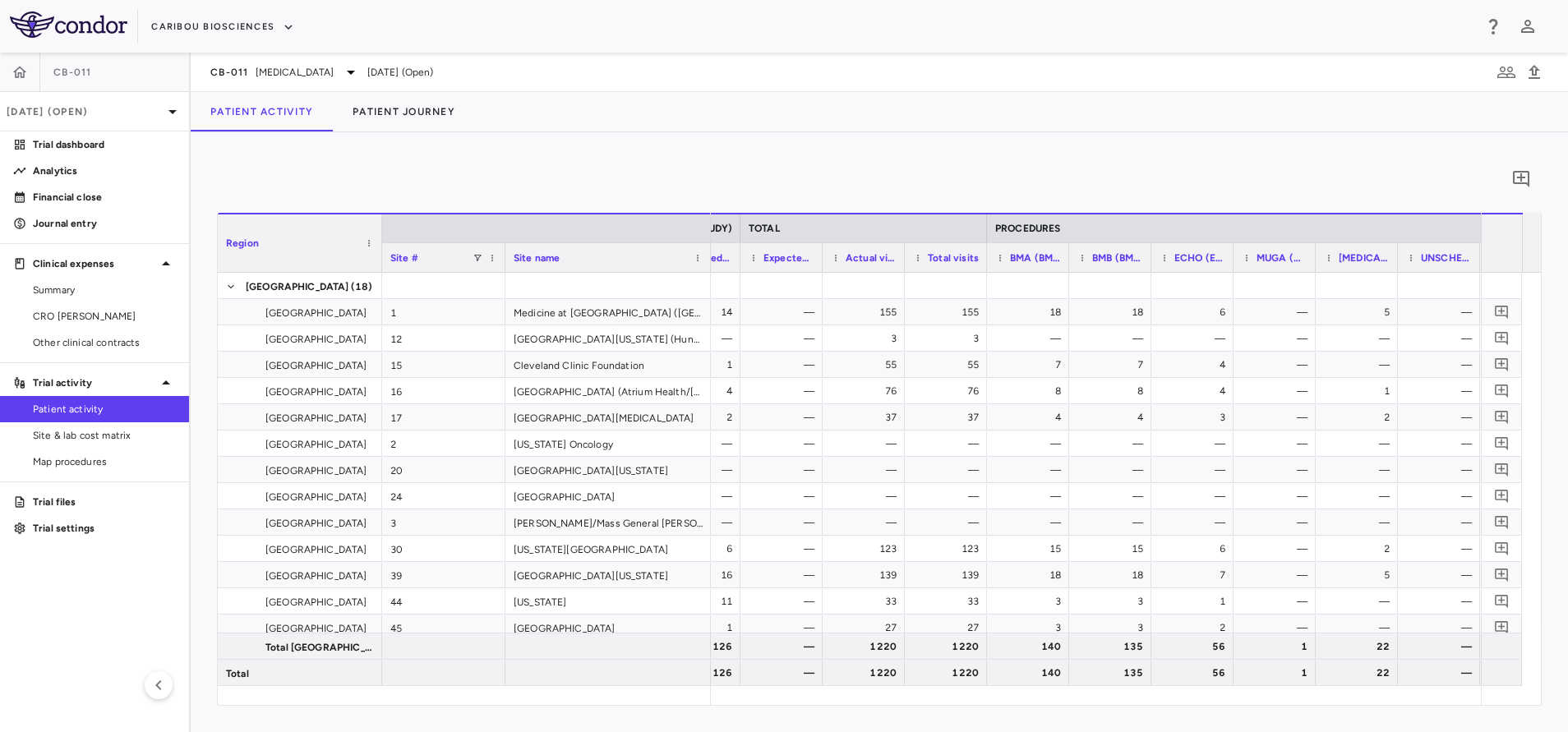
scroll to position [0, 3930]
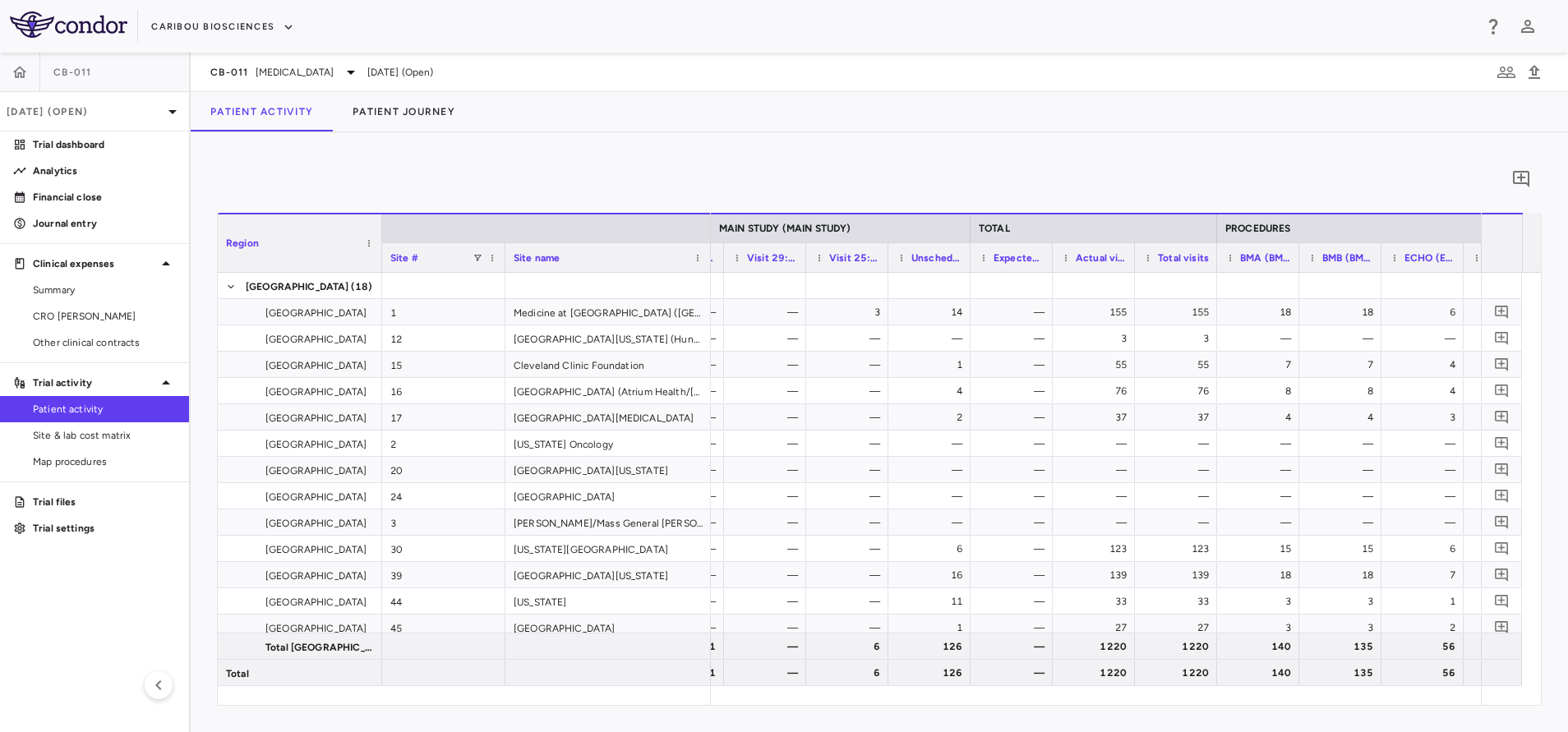
click at [730, 152] on div "0 Region Drag here to set column labels Region Site # Site name 1" at bounding box center [879, 432] width 1377 height 600
